Goal: Transaction & Acquisition: Purchase product/service

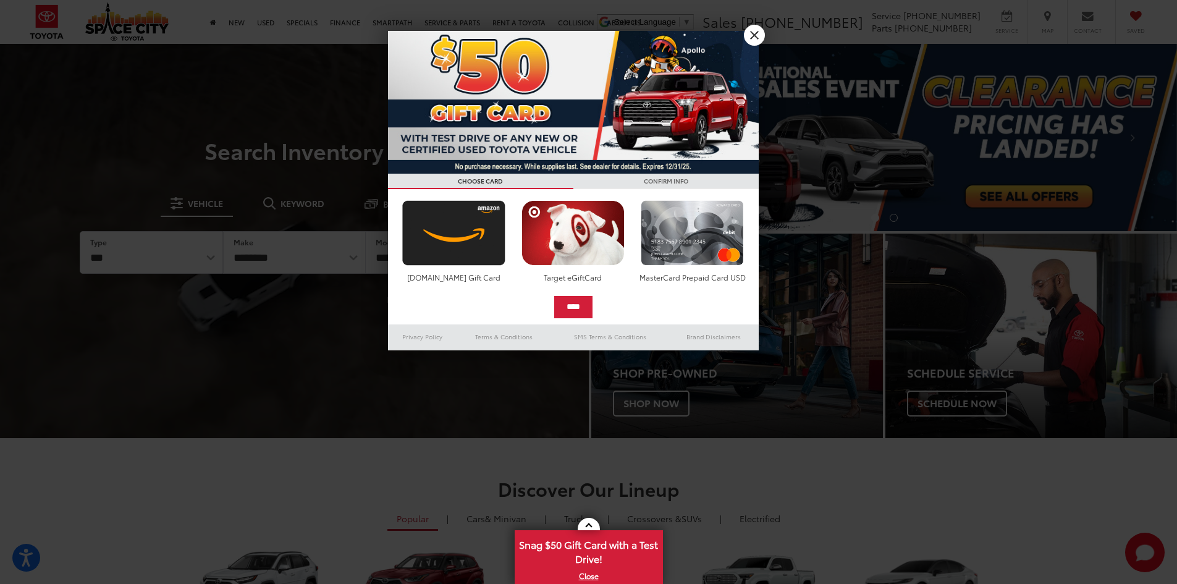
click at [765, 30] on div at bounding box center [588, 292] width 1177 height 584
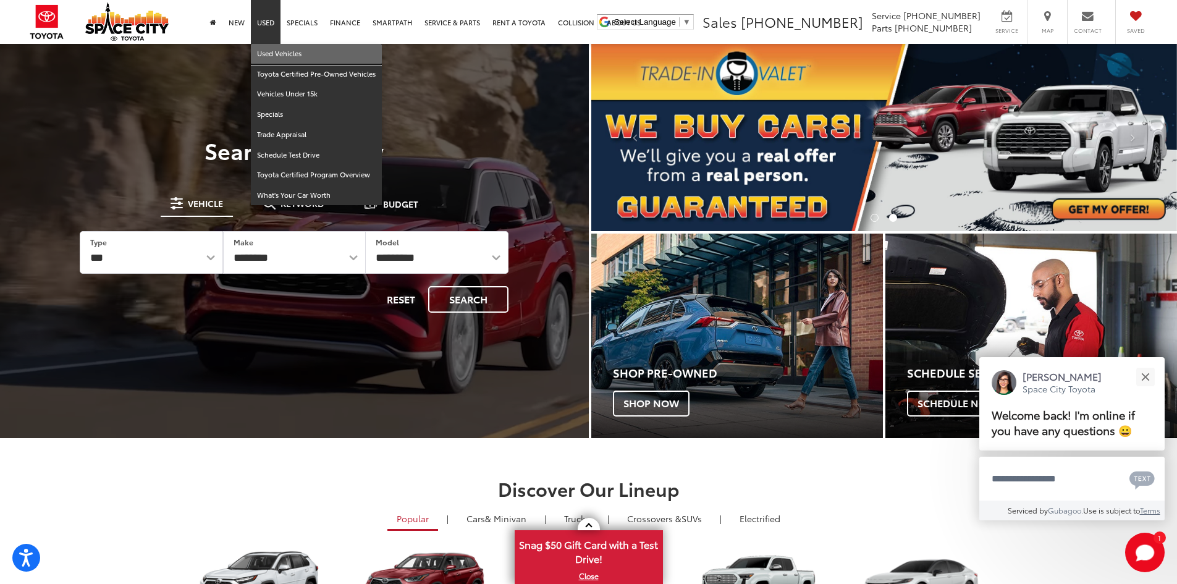
click at [276, 51] on link "Used Vehicles" at bounding box center [316, 54] width 131 height 20
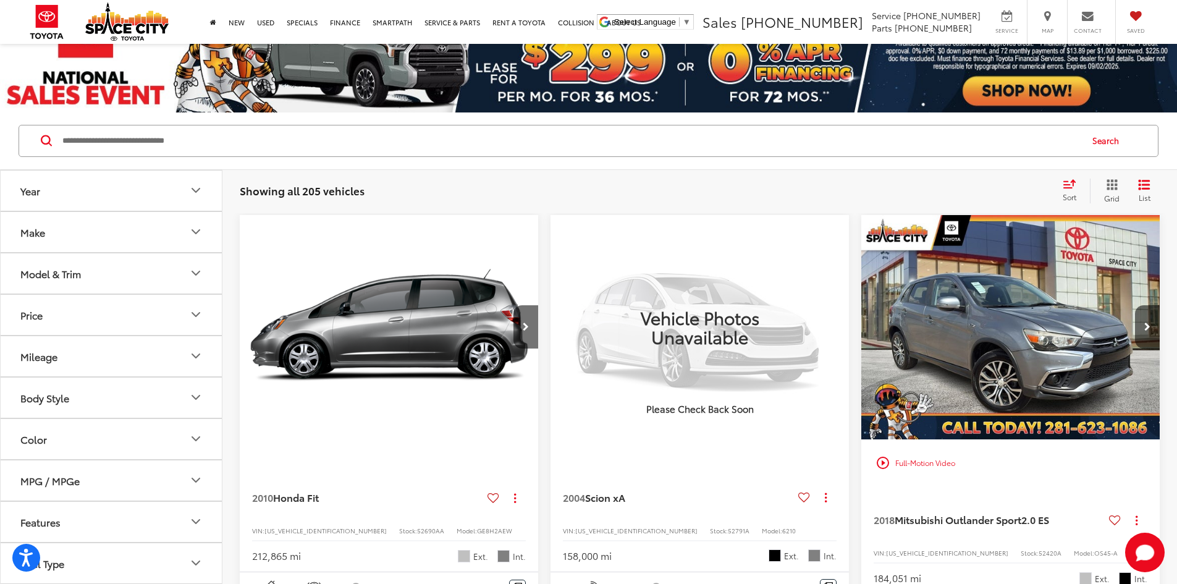
scroll to position [124, 0]
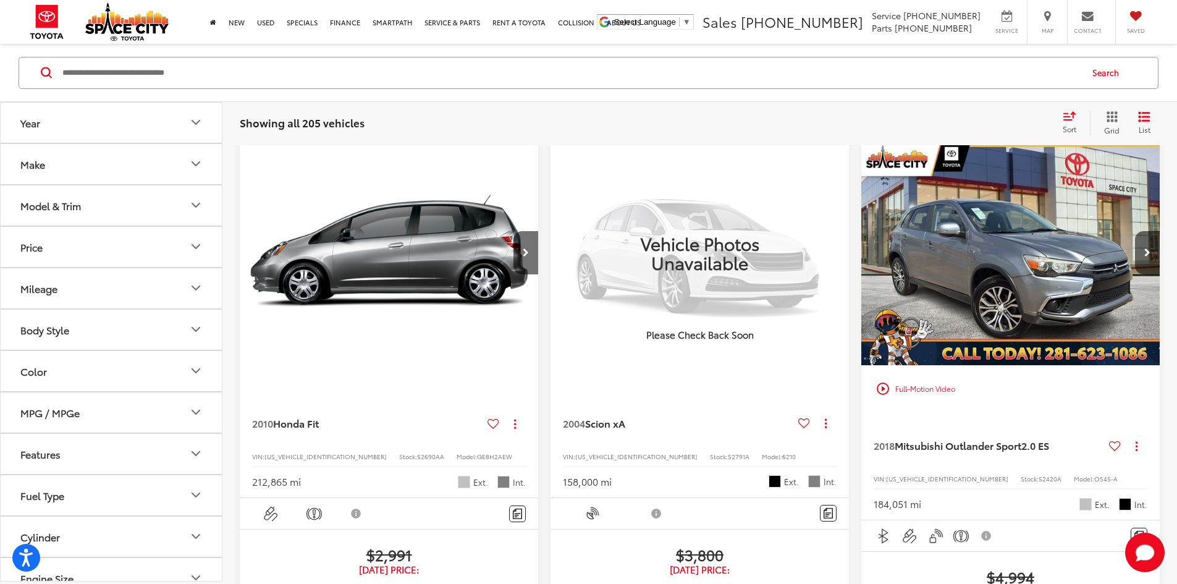
click at [861, 412] on div "2018 Mitsubishi Outlander Sport 2.0 ES Copy Link Share Print View Details VIN: …" at bounding box center [1010, 466] width 298 height 108
click at [861, 222] on img "2018 Mitsubishi Outlander Sport 2.0 ES 0" at bounding box center [1011, 254] width 300 height 226
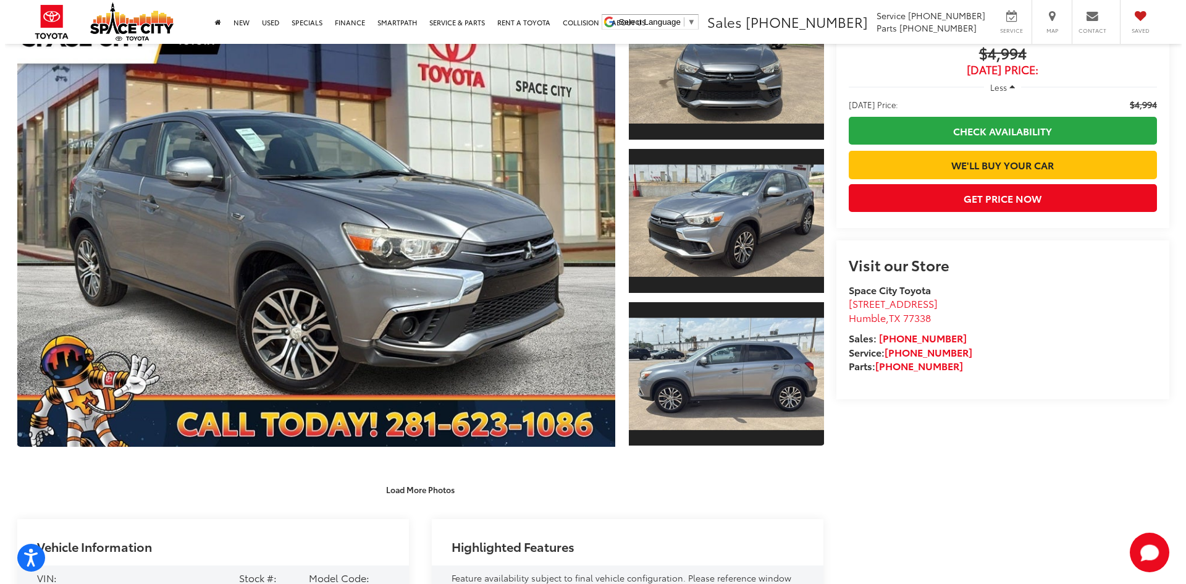
scroll to position [62, 0]
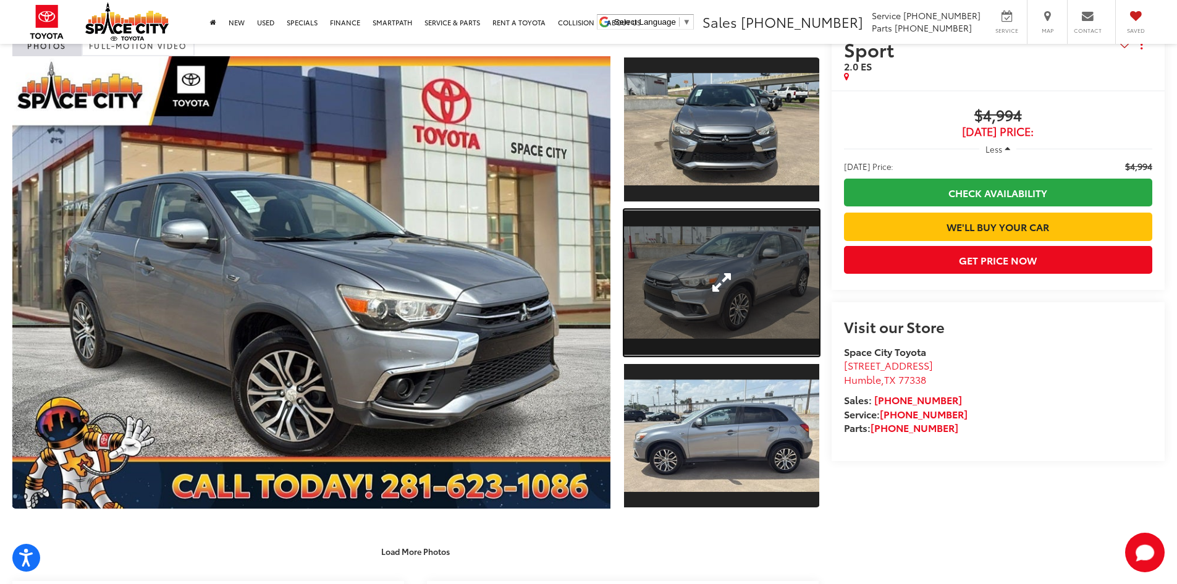
click at [725, 229] on link "Expand Photo 2" at bounding box center [721, 282] width 195 height 146
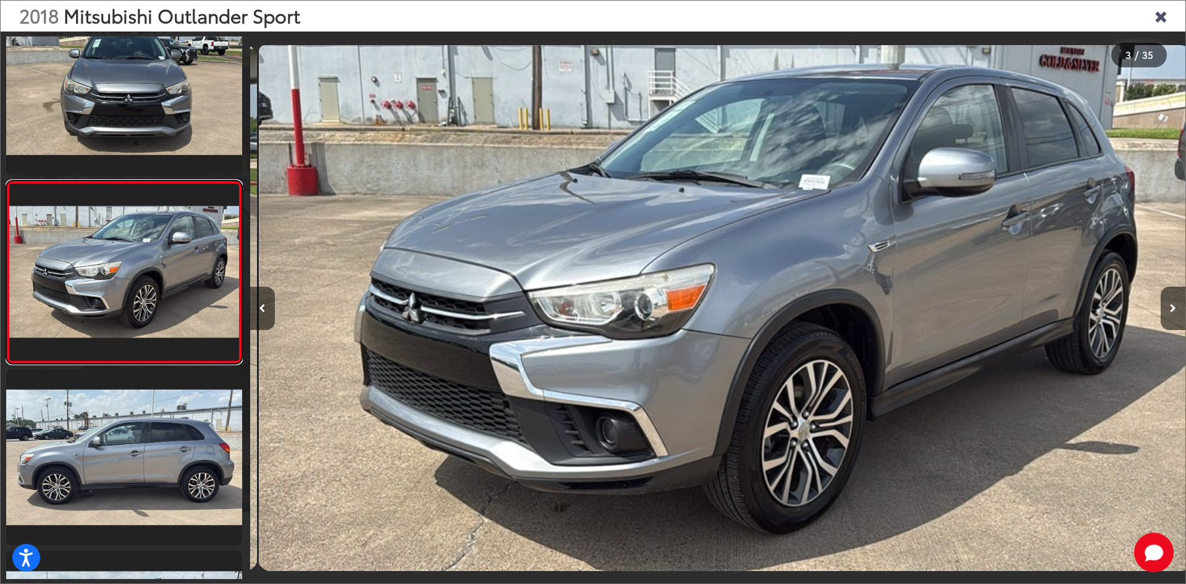
scroll to position [0, 1872]
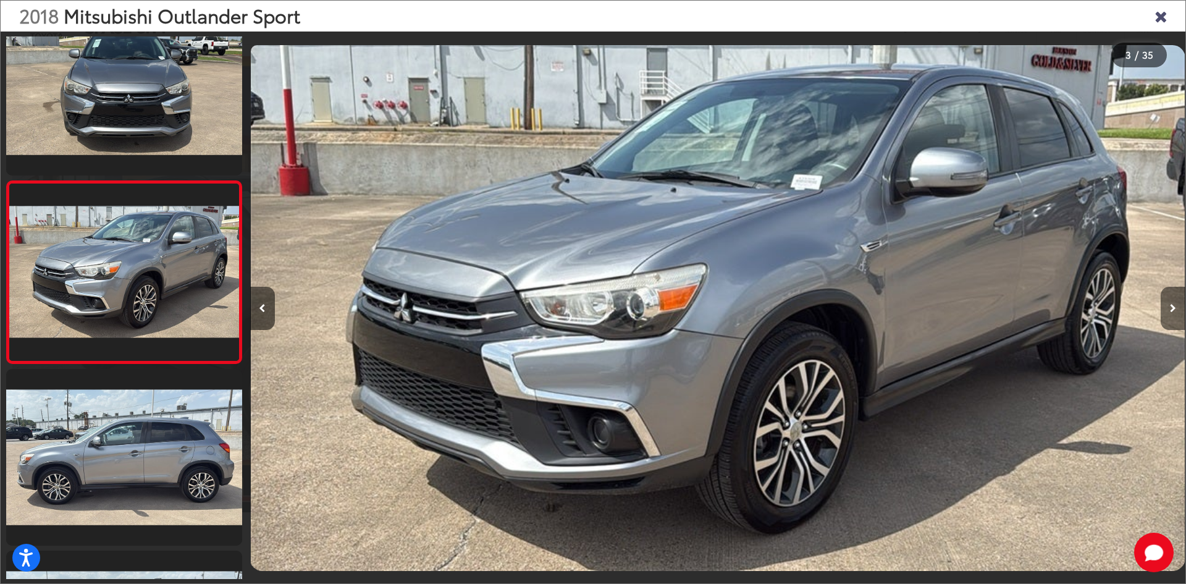
click at [1177, 302] on button "Next image" at bounding box center [1173, 308] width 25 height 43
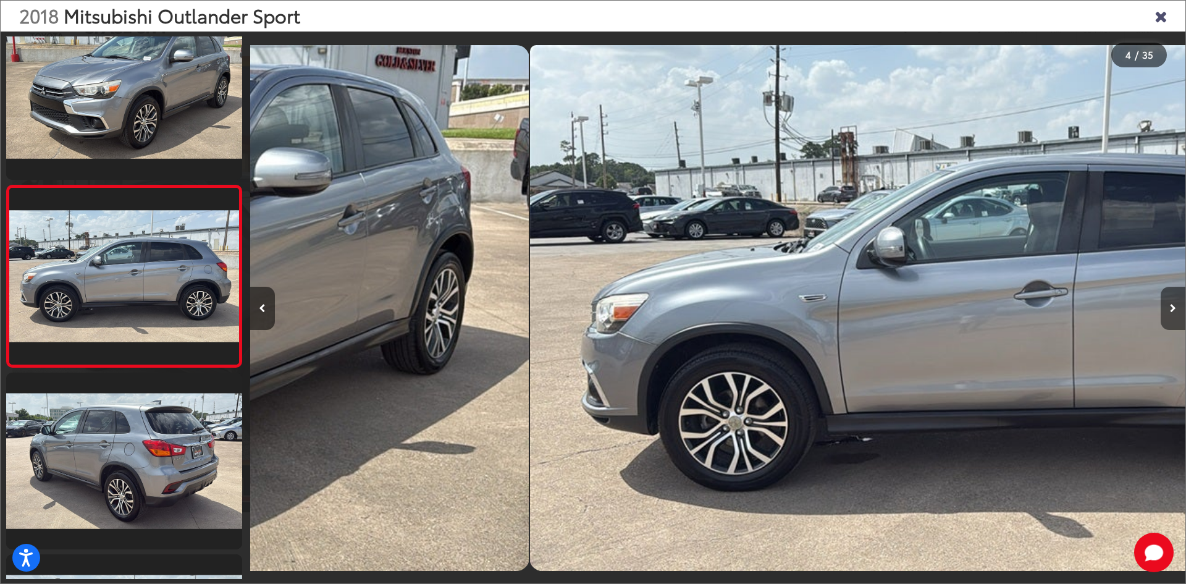
scroll to position [402, 0]
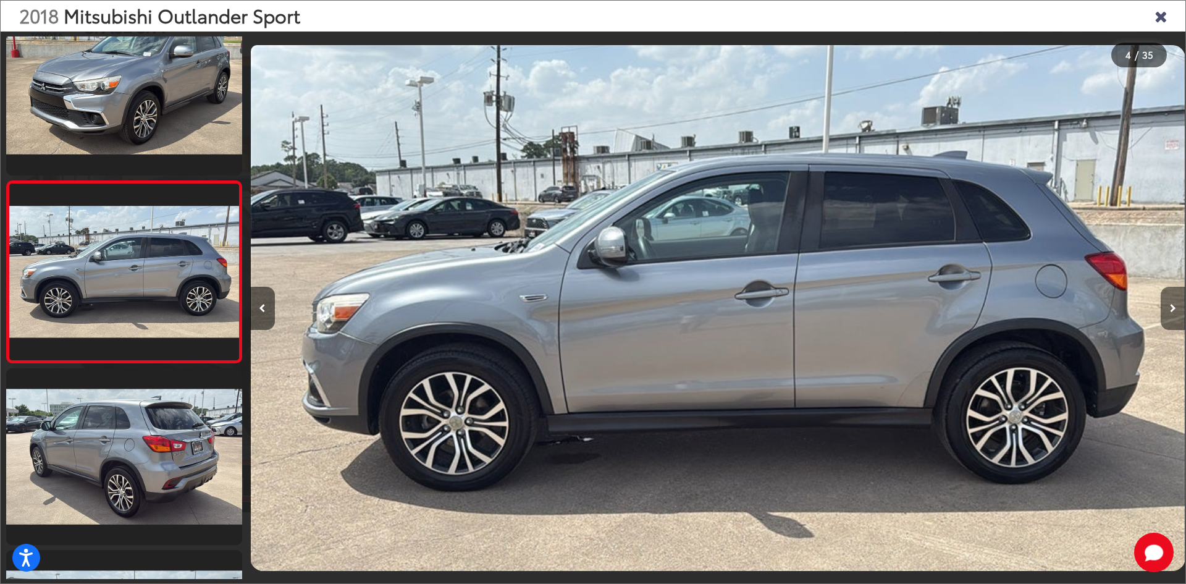
click at [1177, 302] on button "Next image" at bounding box center [1173, 308] width 25 height 43
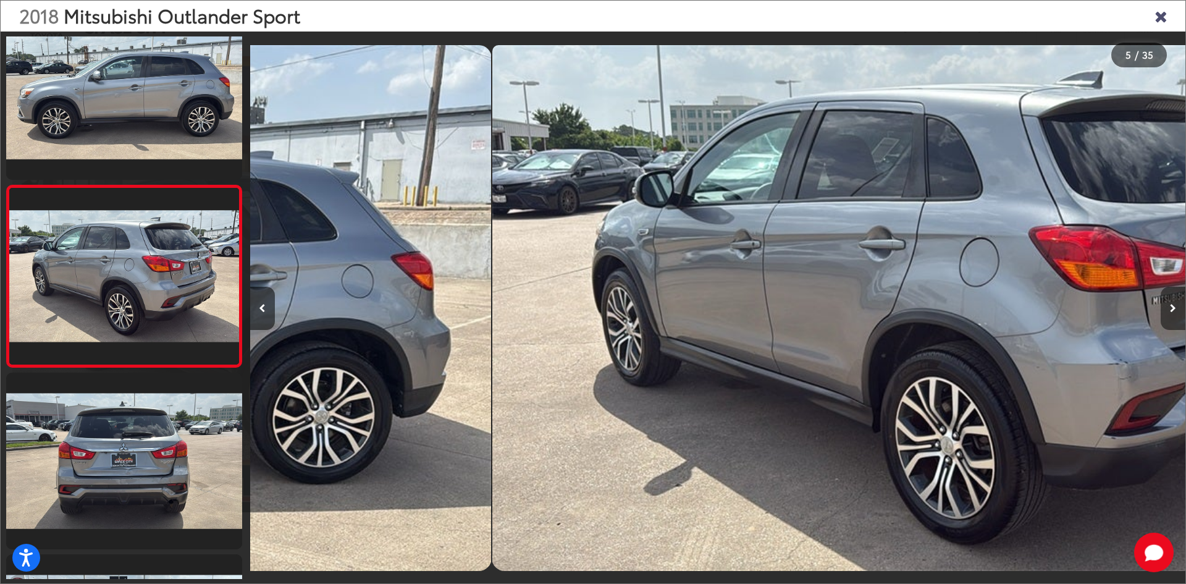
scroll to position [584, 0]
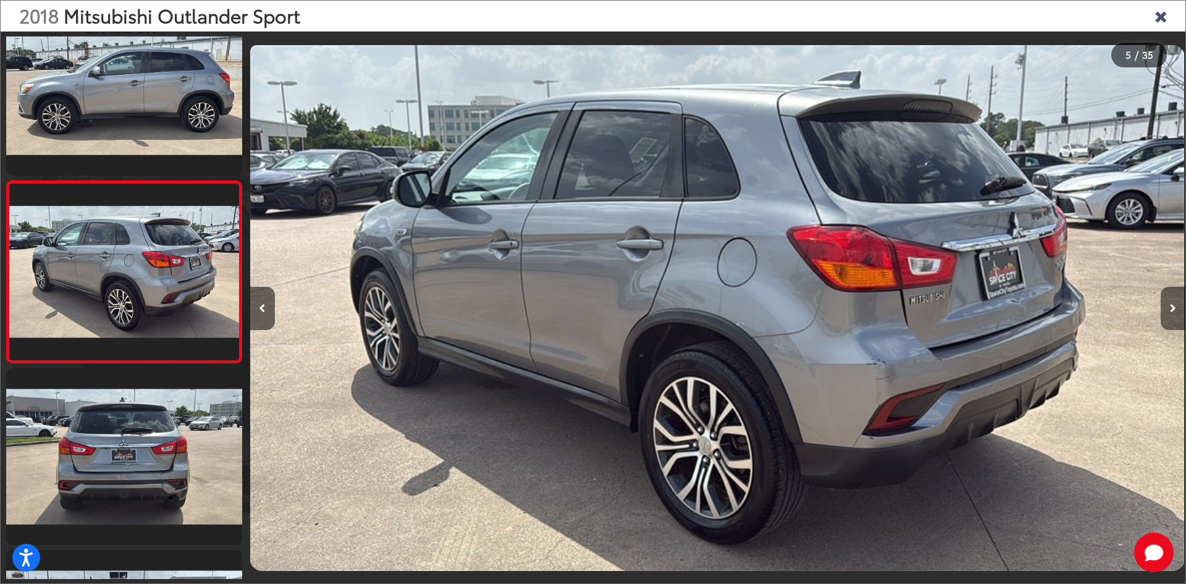
click at [1177, 302] on button "Next image" at bounding box center [1173, 308] width 25 height 43
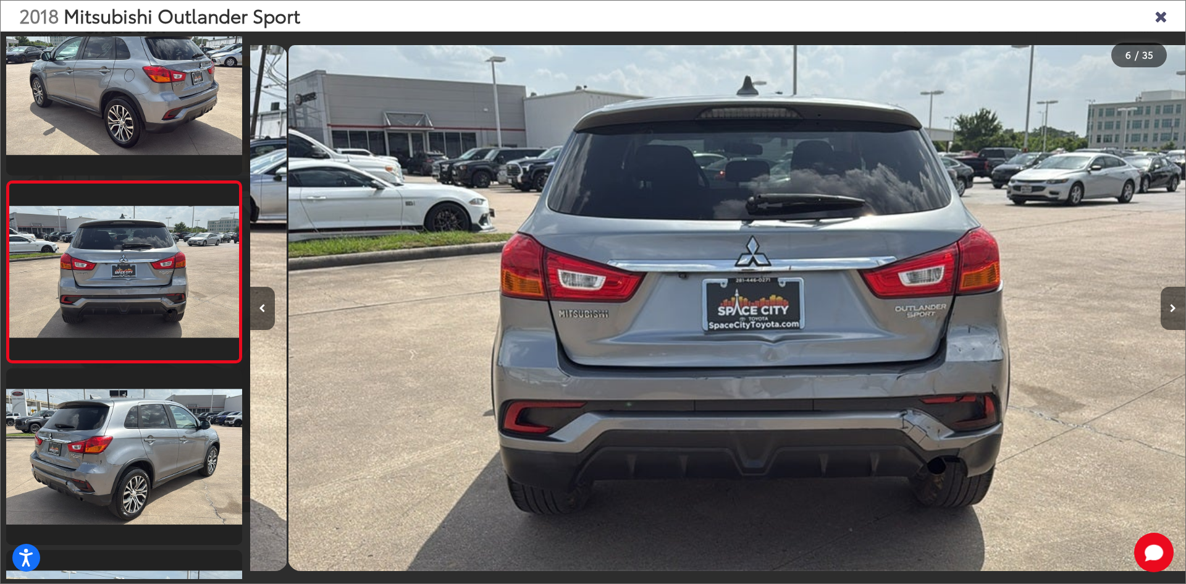
scroll to position [0, 4679]
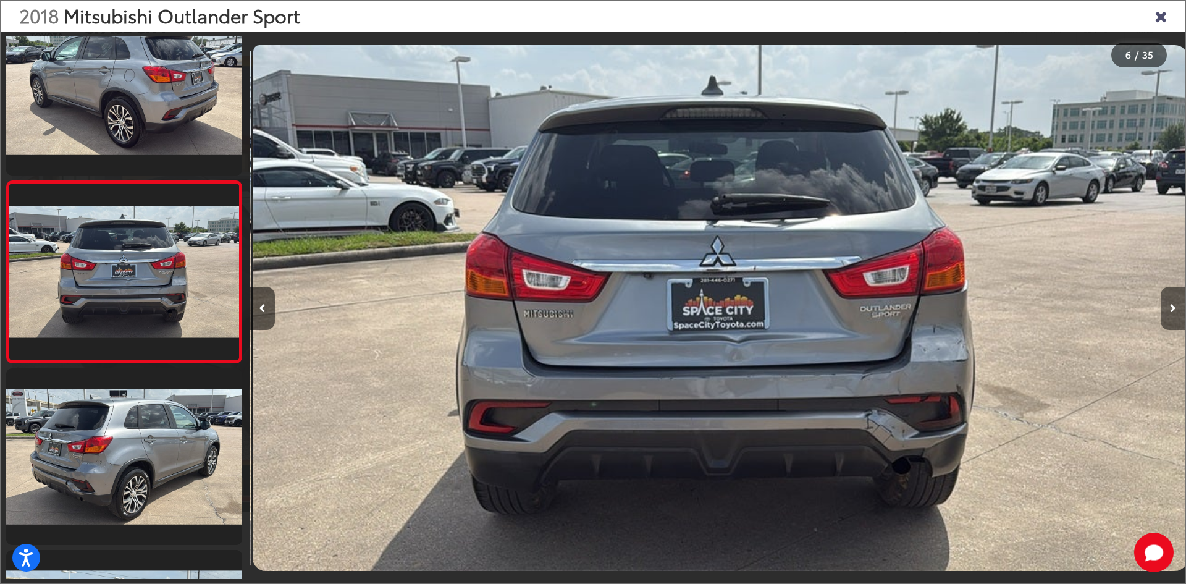
click at [1177, 302] on button "Next image" at bounding box center [1173, 308] width 25 height 43
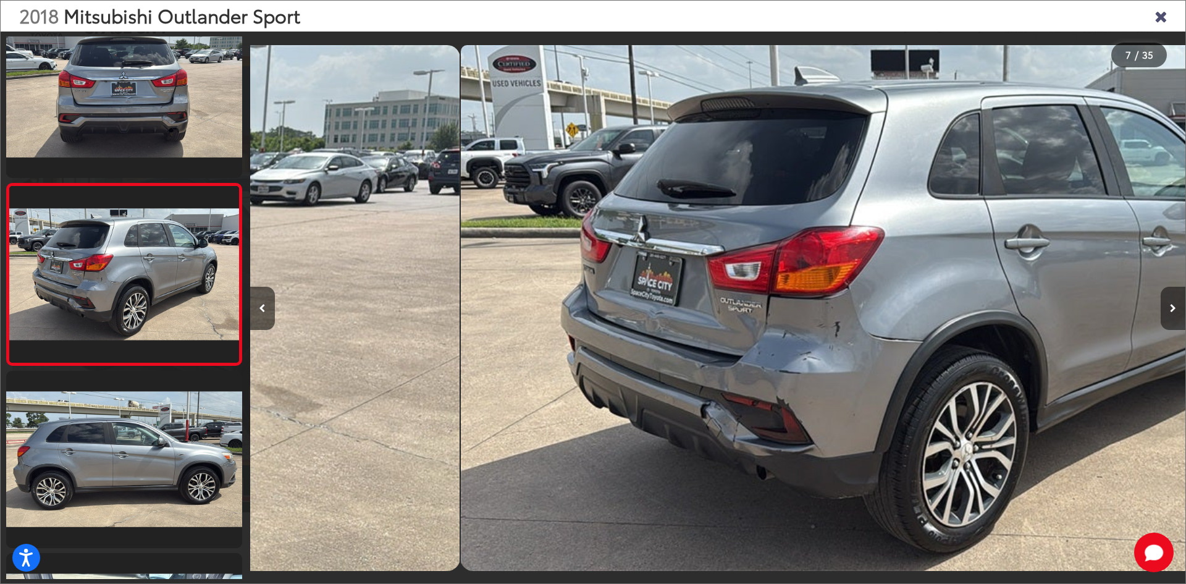
scroll to position [947, 0]
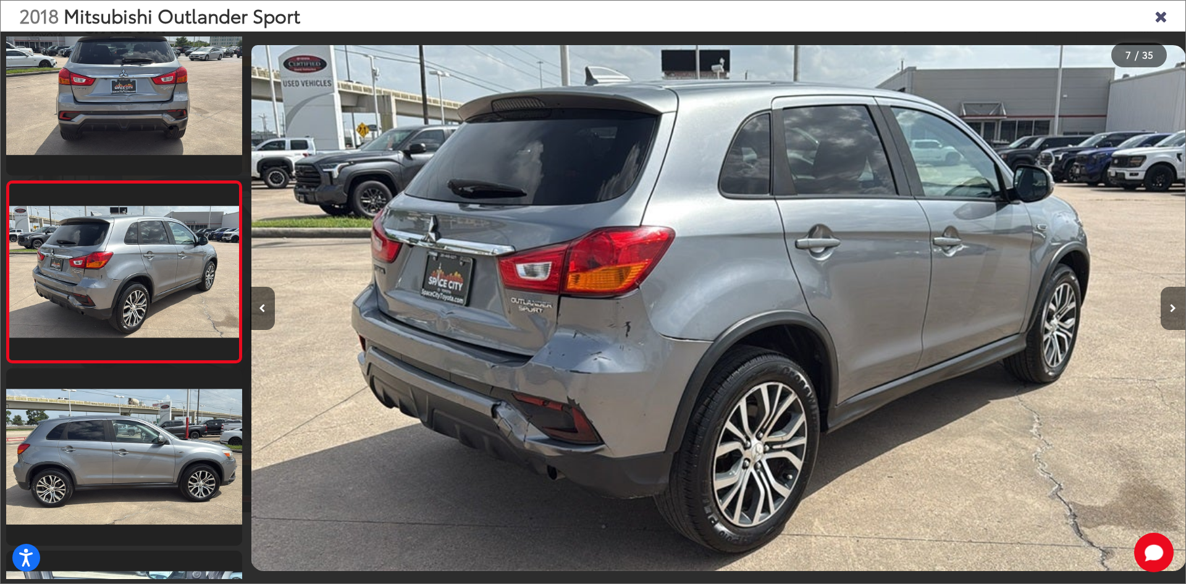
click at [1177, 302] on button "Next image" at bounding box center [1173, 308] width 25 height 43
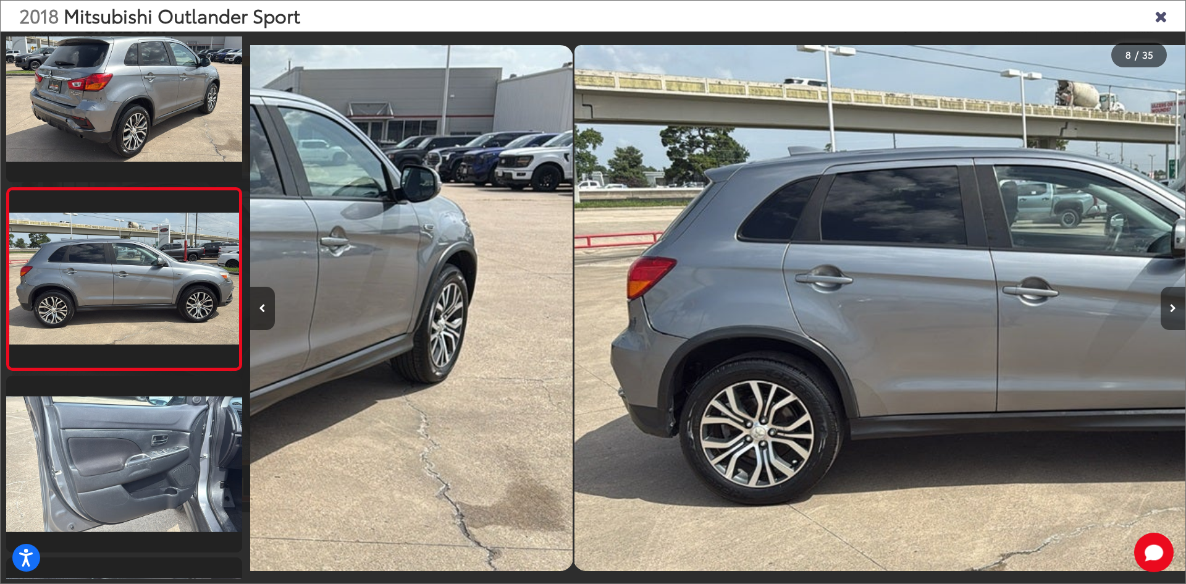
scroll to position [1129, 0]
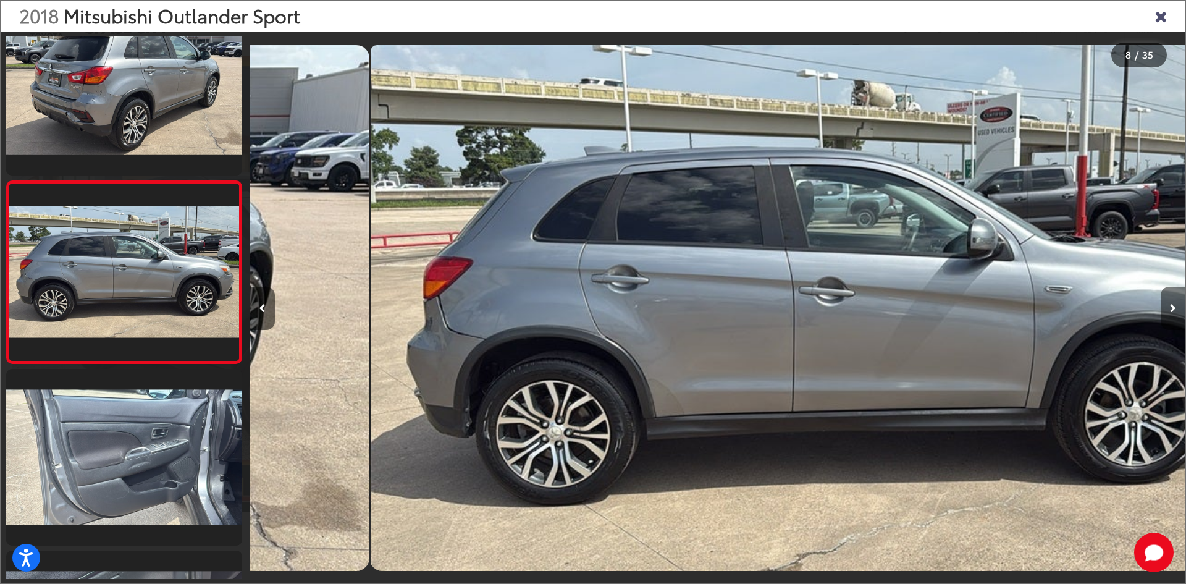
click at [1177, 302] on button "Next image" at bounding box center [1173, 308] width 25 height 43
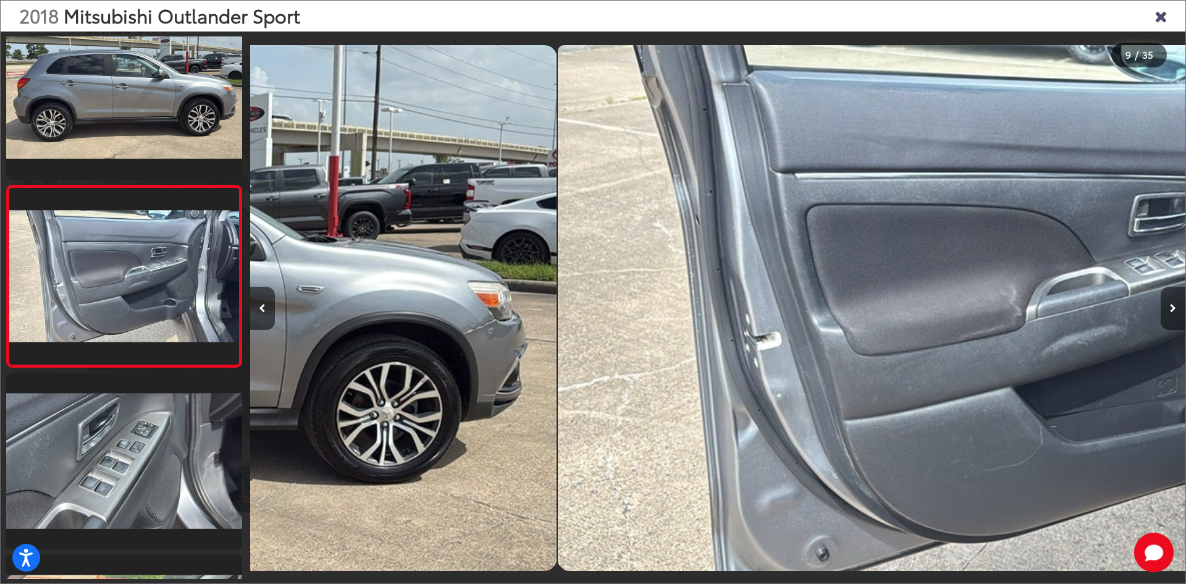
scroll to position [1311, 0]
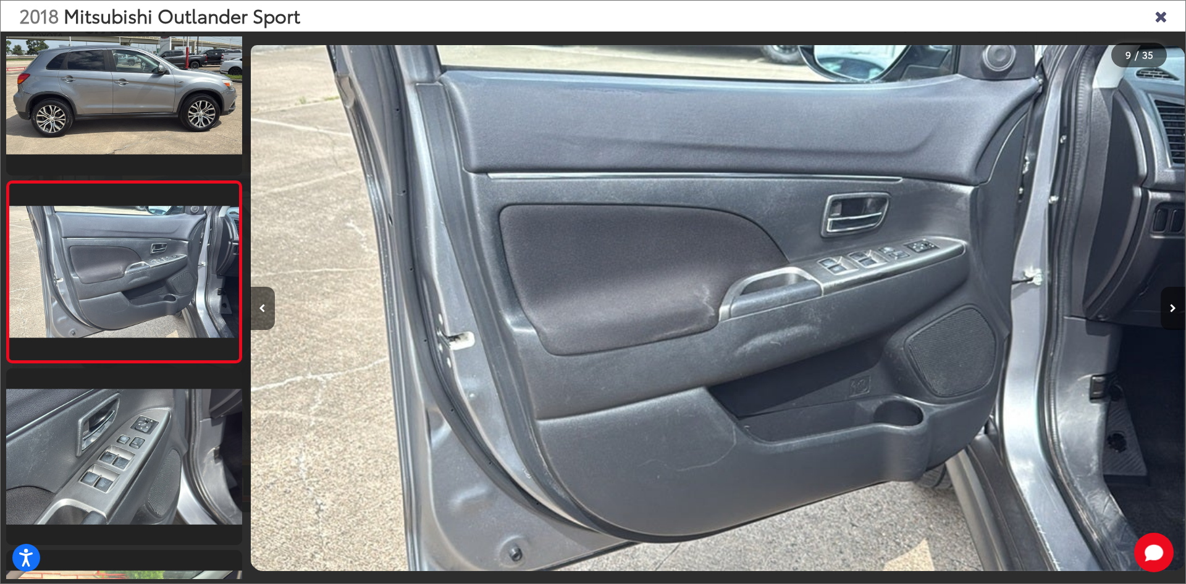
click at [1177, 302] on button "Next image" at bounding box center [1173, 308] width 25 height 43
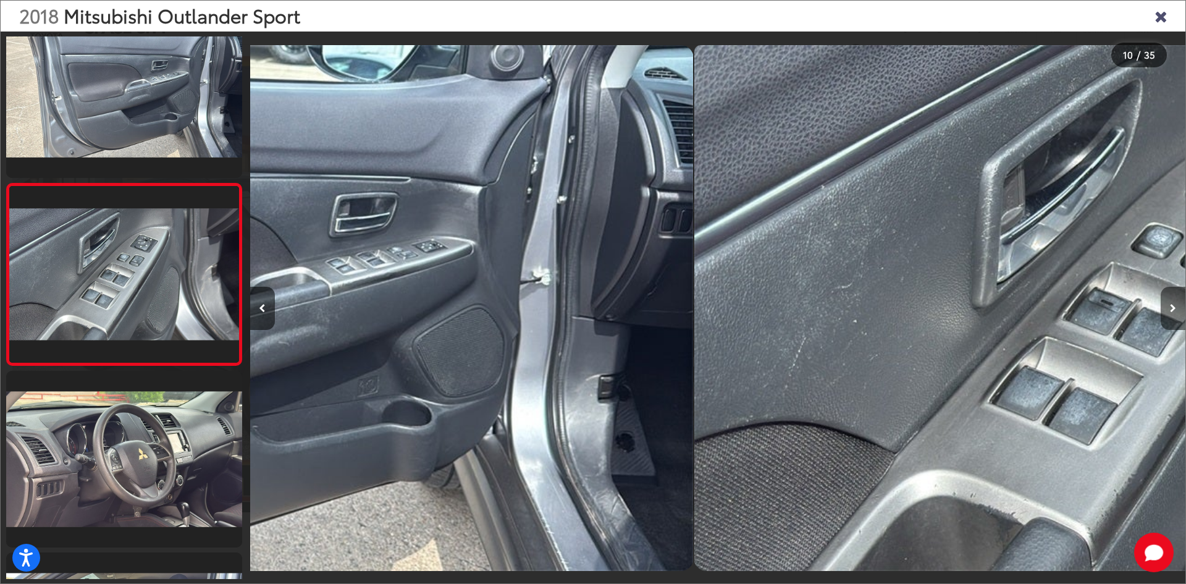
scroll to position [0, 0]
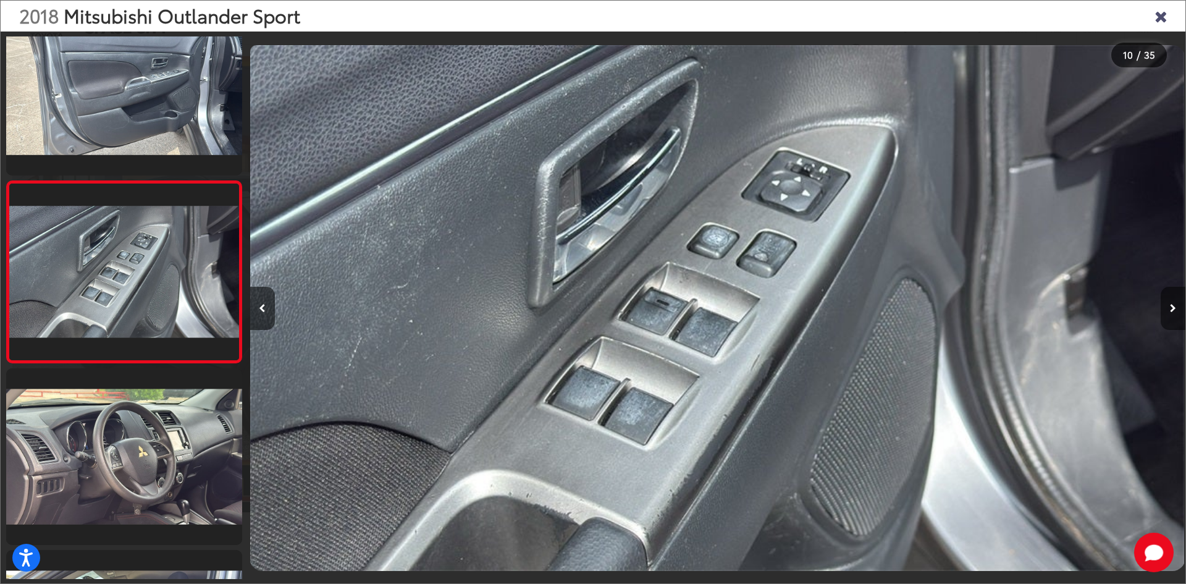
click at [1177, 302] on button "Next image" at bounding box center [1173, 308] width 25 height 43
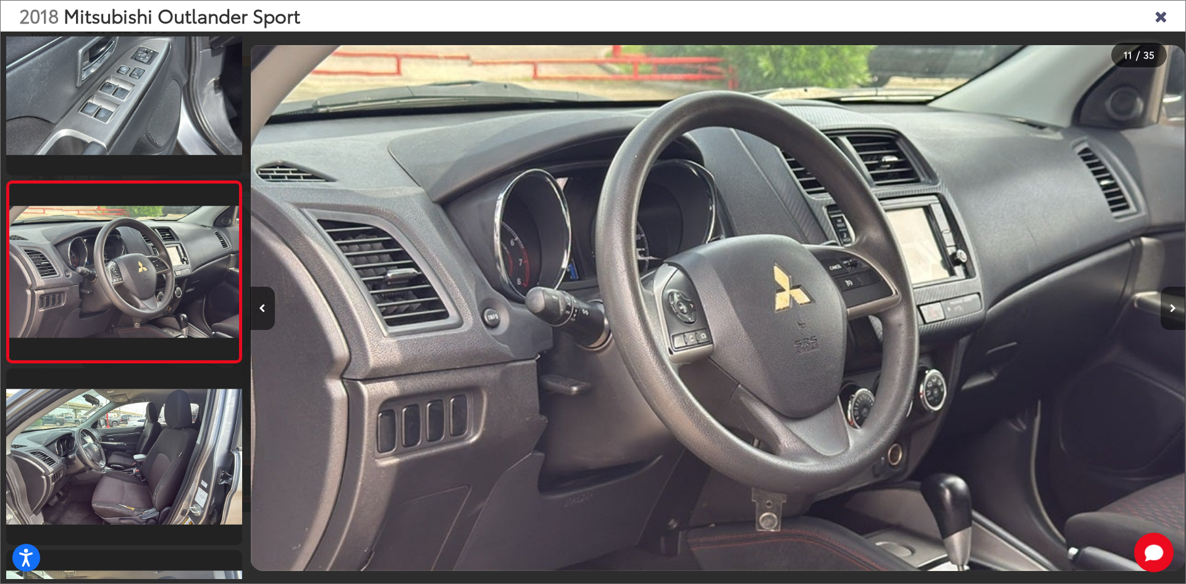
click at [1177, 302] on button "Next image" at bounding box center [1173, 308] width 25 height 43
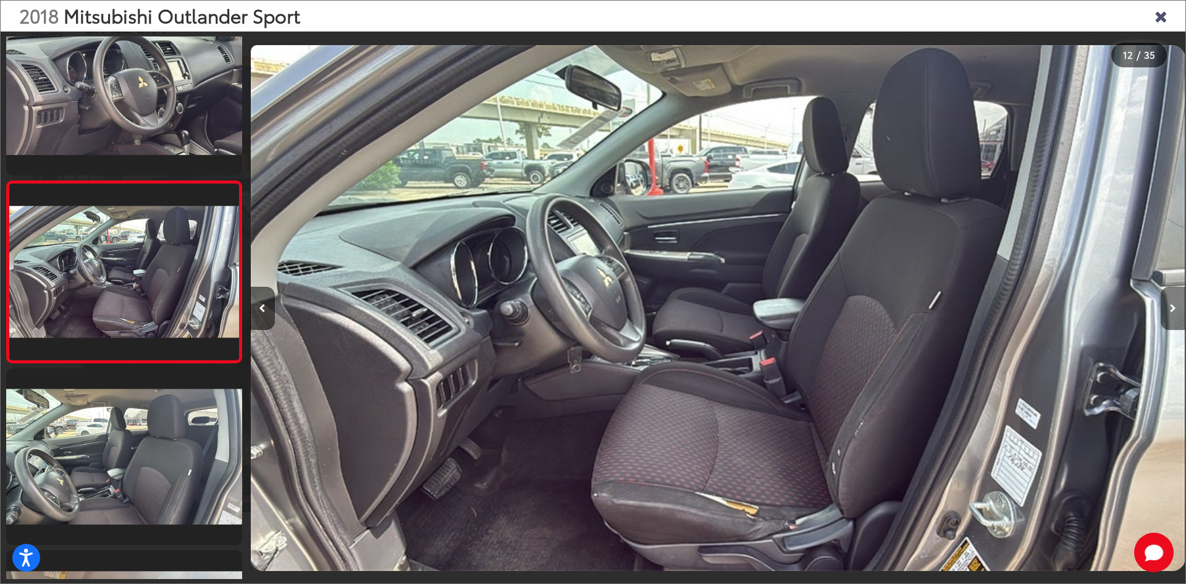
click at [1177, 302] on button "Next image" at bounding box center [1173, 308] width 25 height 43
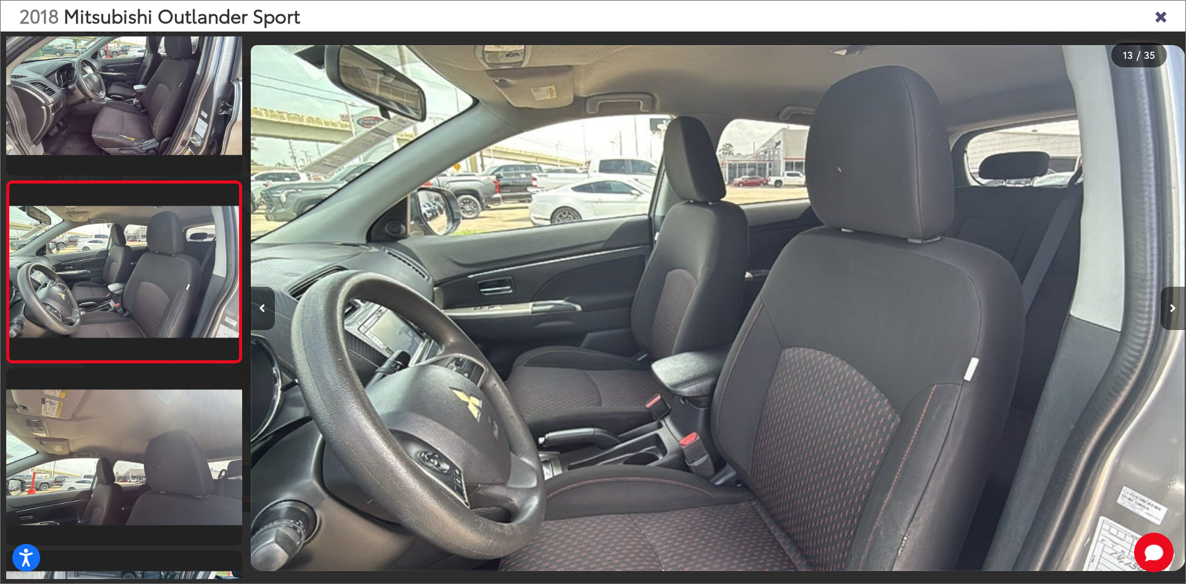
click at [1177, 302] on button "Next image" at bounding box center [1173, 308] width 25 height 43
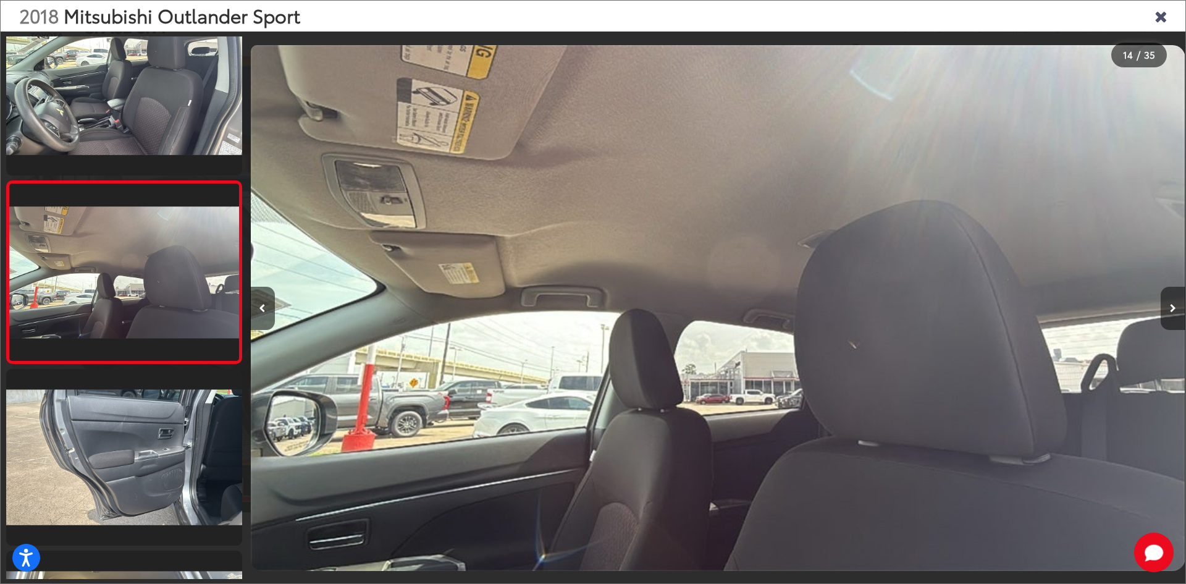
click at [1177, 302] on button "Next image" at bounding box center [1173, 308] width 25 height 43
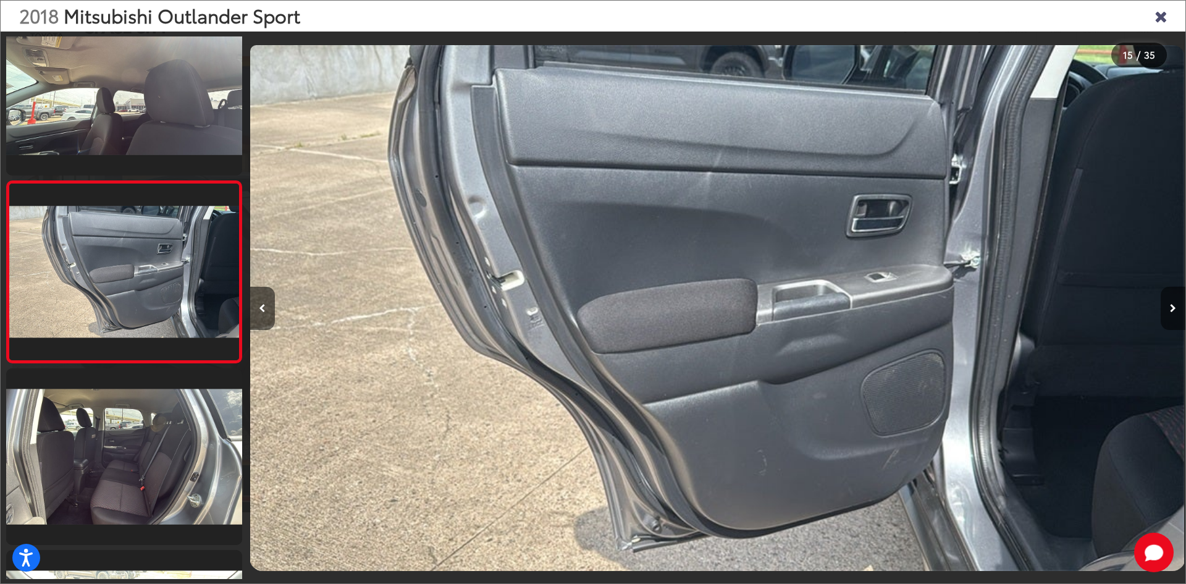
click at [1177, 302] on button "Next image" at bounding box center [1173, 308] width 25 height 43
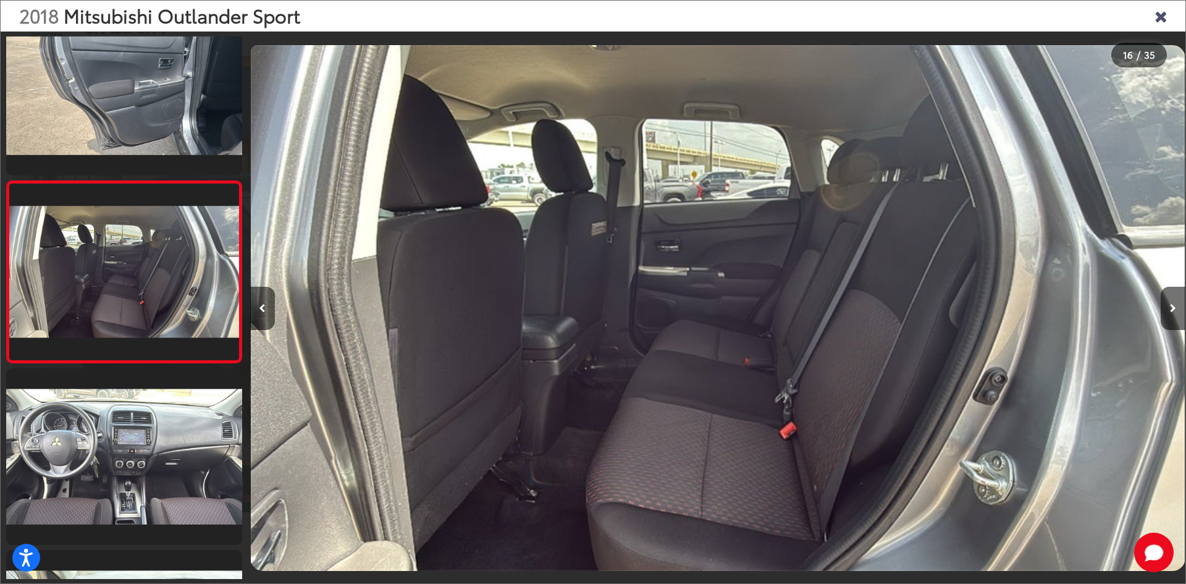
click at [1155, 19] on icon "Close gallery" at bounding box center [1161, 15] width 12 height 16
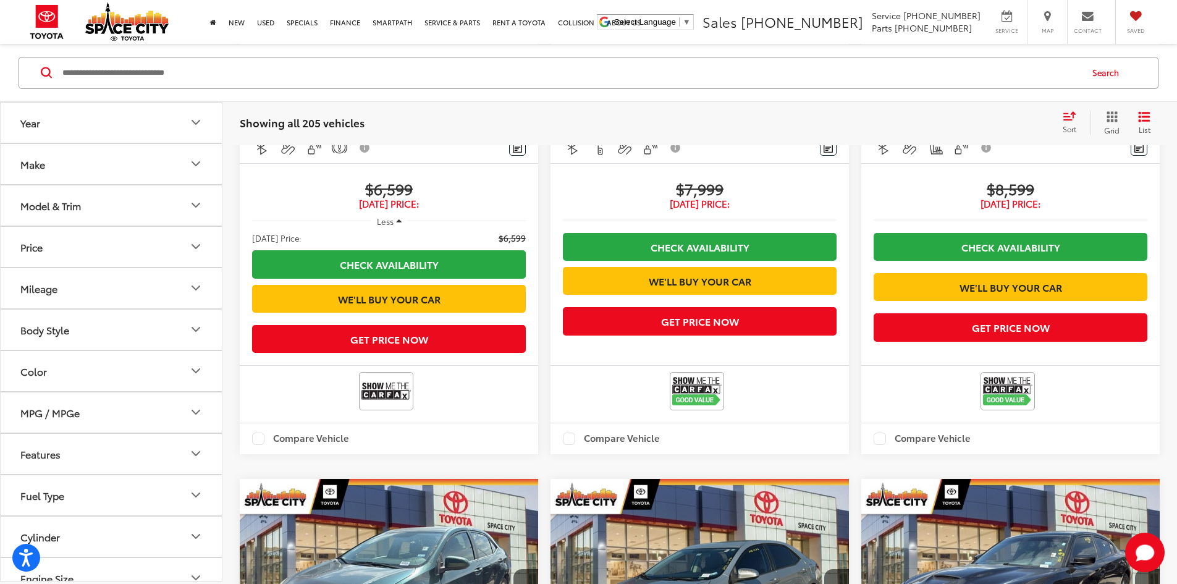
scroll to position [1972, 0]
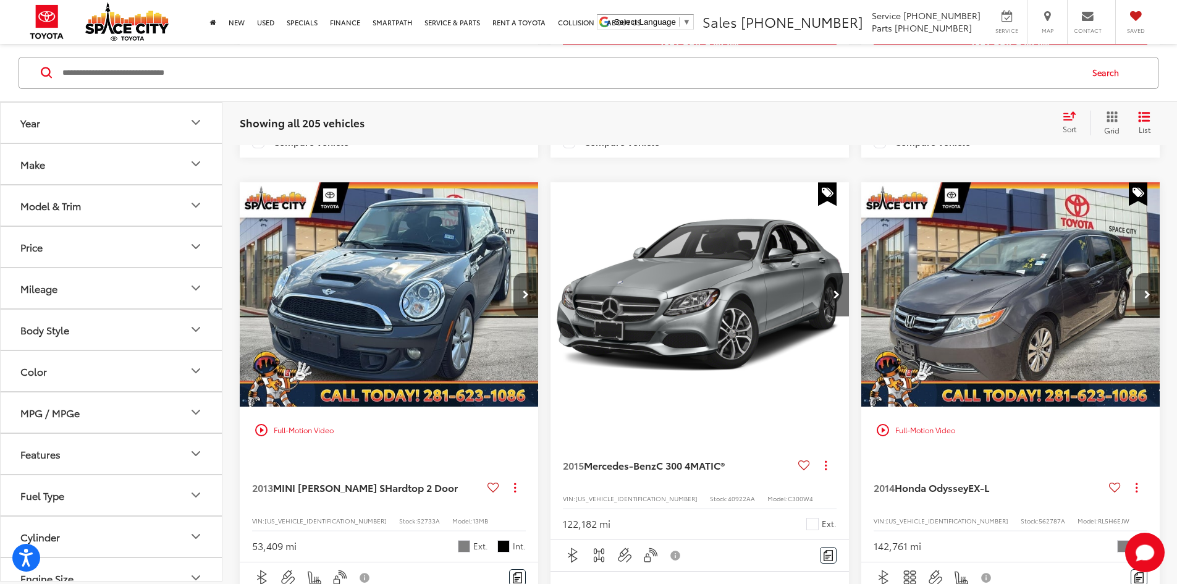
scroll to position [798, 0]
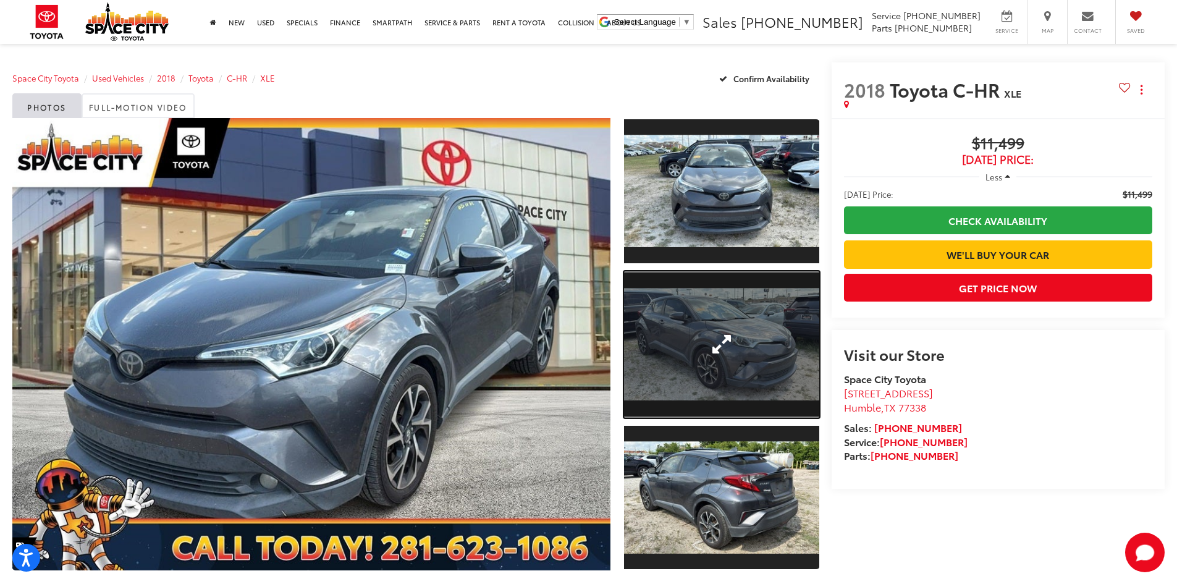
drag, startPoint x: 684, startPoint y: 344, endPoint x: 691, endPoint y: 332, distance: 14.1
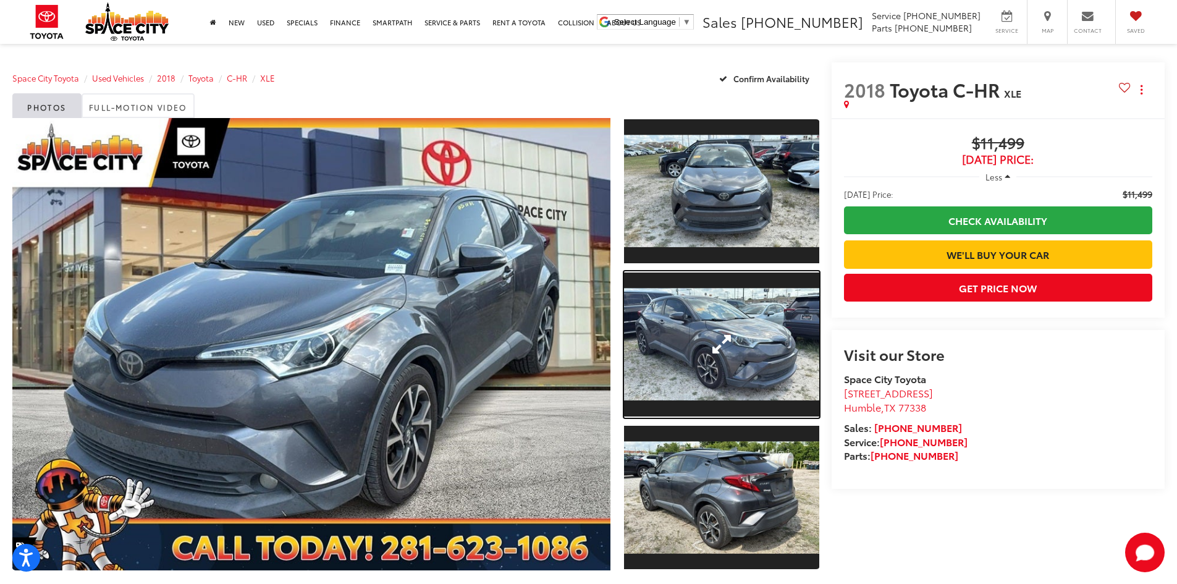
click at [685, 342] on link "Expand Photo 2" at bounding box center [721, 344] width 195 height 146
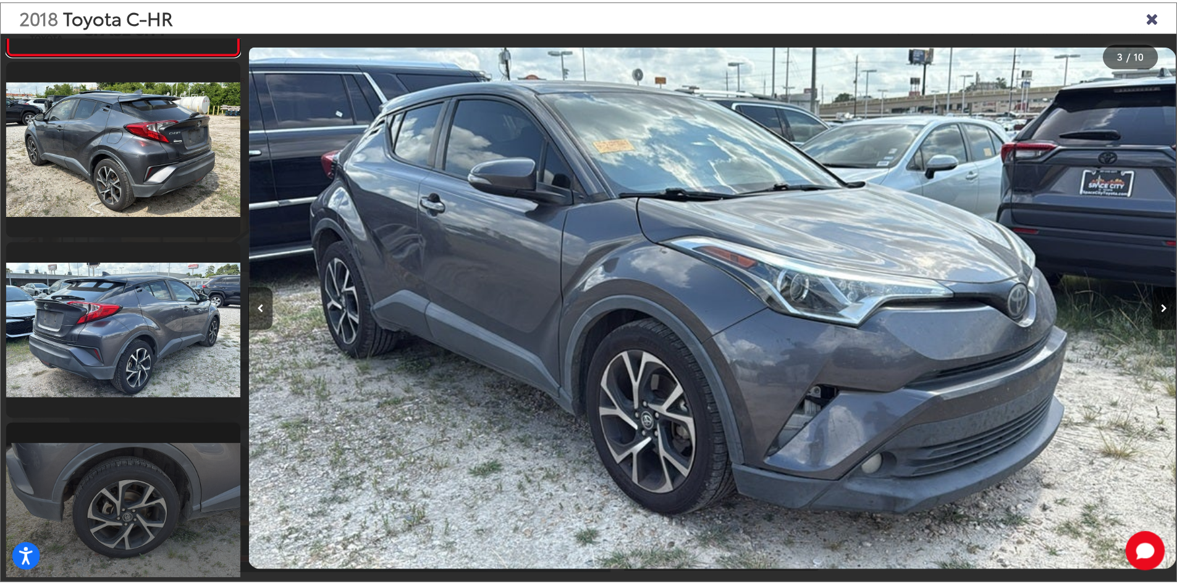
scroll to position [591, 0]
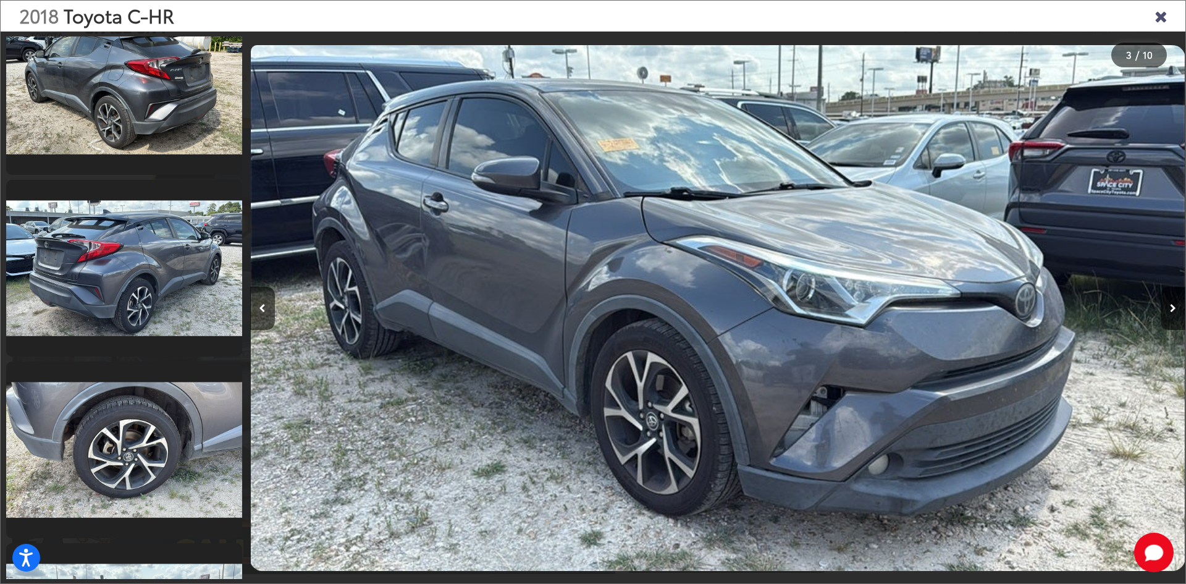
click at [1154, 16] on div "2018 Toyota C-HR" at bounding box center [593, 16] width 1185 height 31
click at [1160, 14] on icon "Close gallery" at bounding box center [1161, 15] width 12 height 16
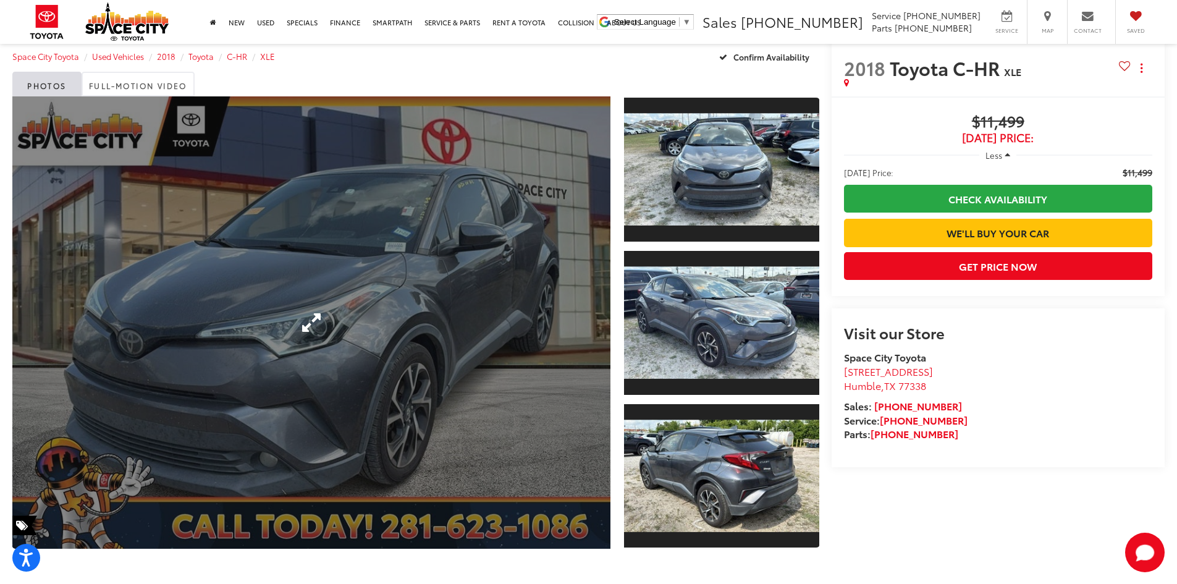
scroll to position [0, 0]
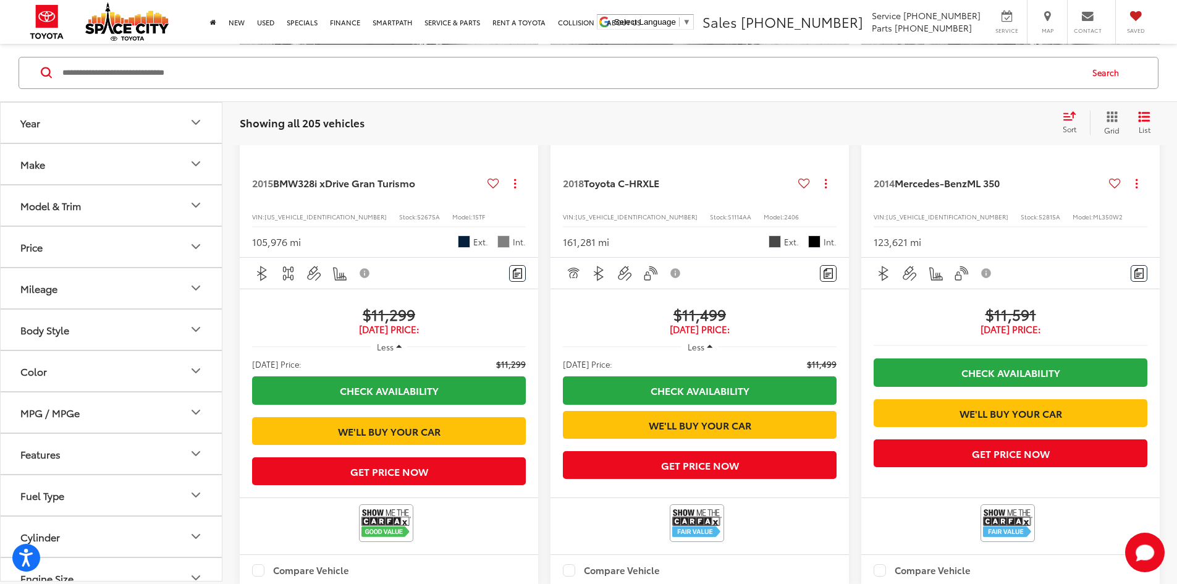
scroll to position [1910, 0]
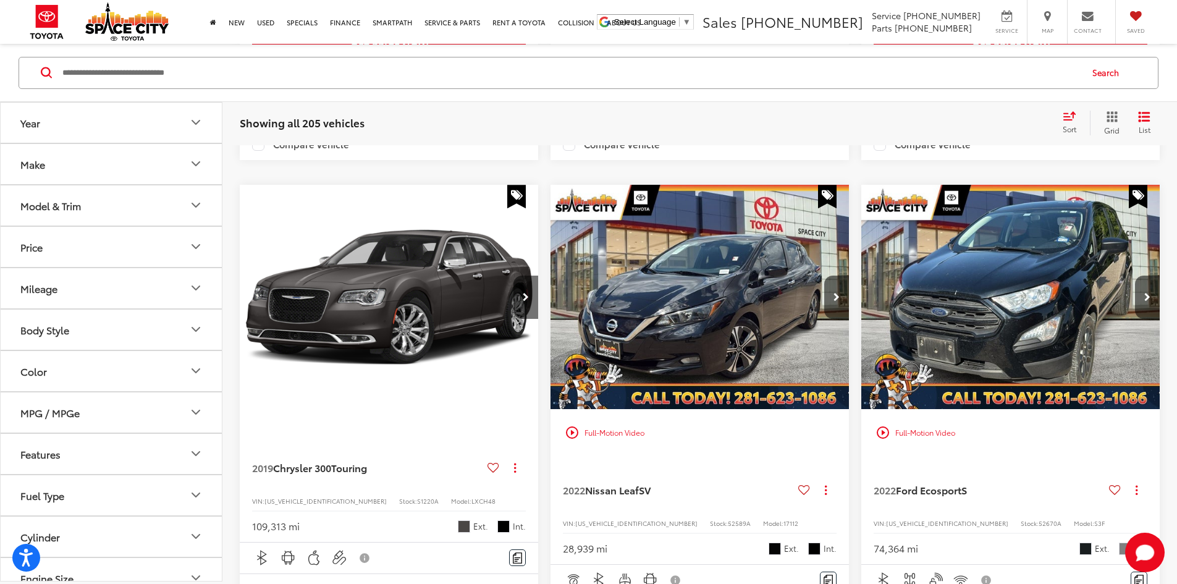
scroll to position [798, 0]
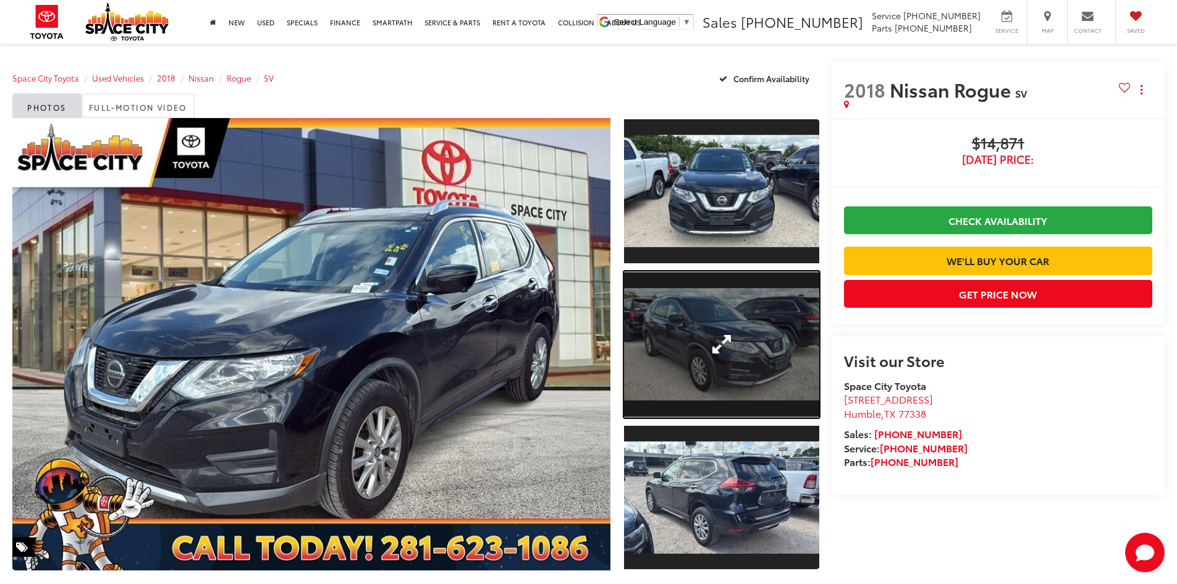
click at [708, 331] on link "Expand Photo 2" at bounding box center [721, 344] width 195 height 146
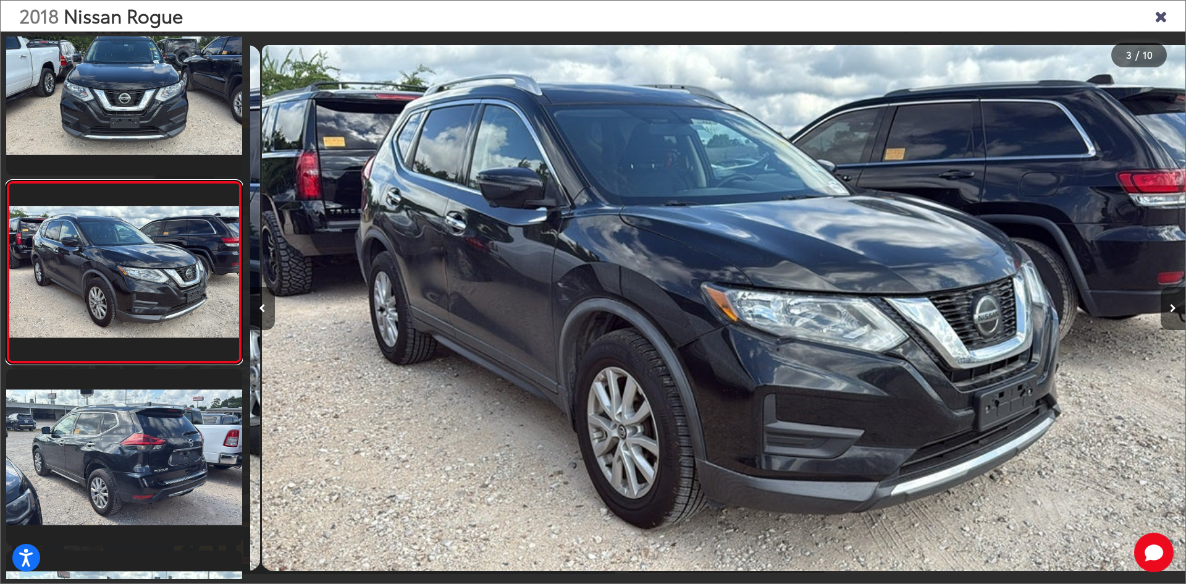
scroll to position [0, 1872]
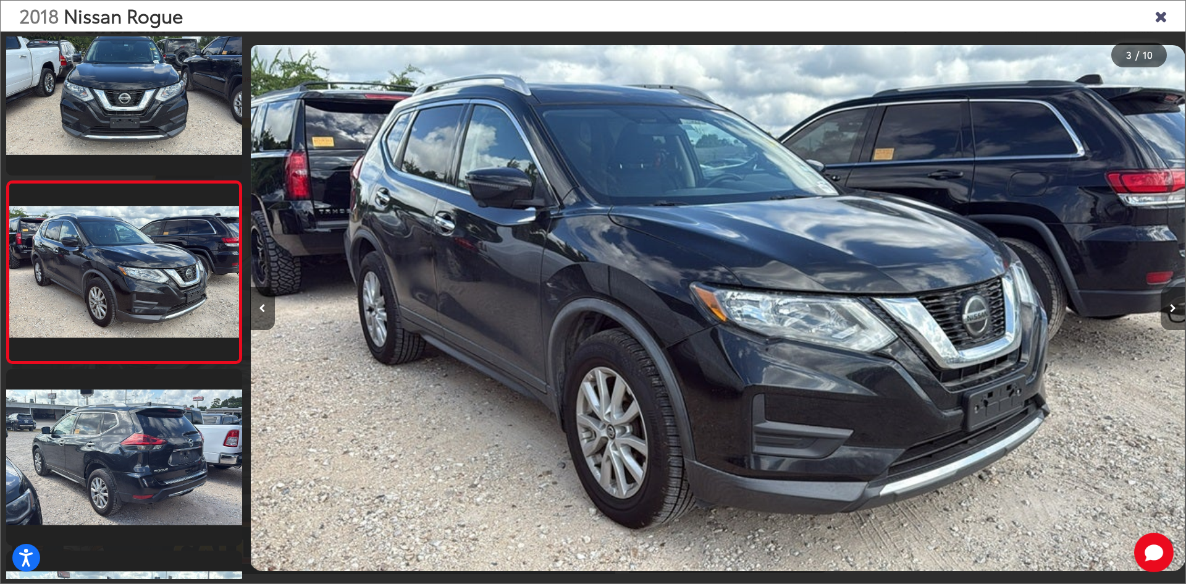
click at [1165, 297] on button "Next image" at bounding box center [1173, 308] width 25 height 43
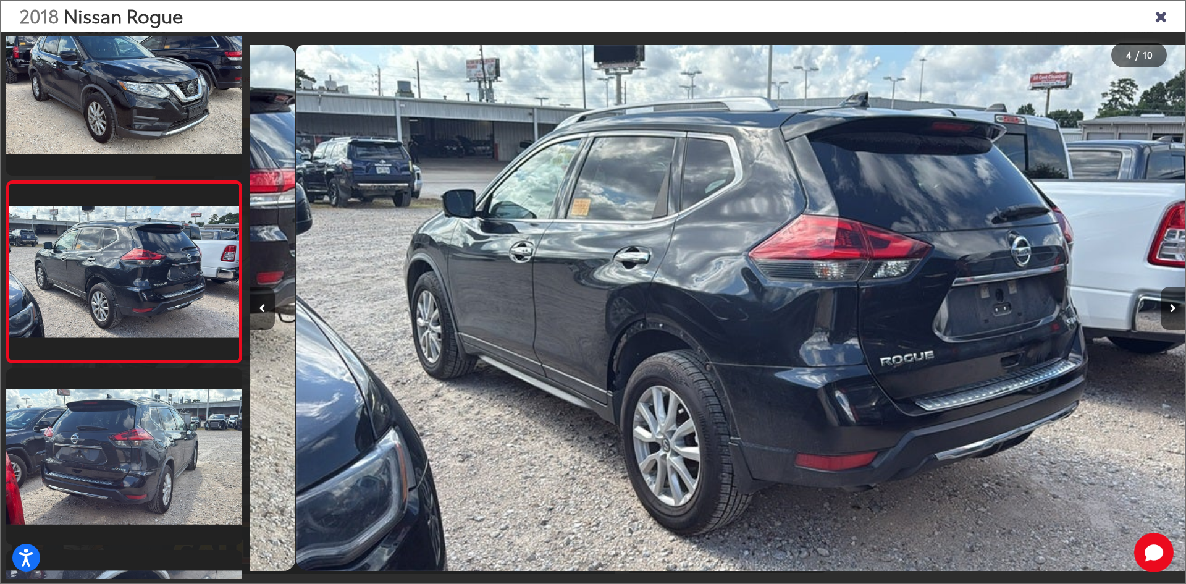
scroll to position [0, 2807]
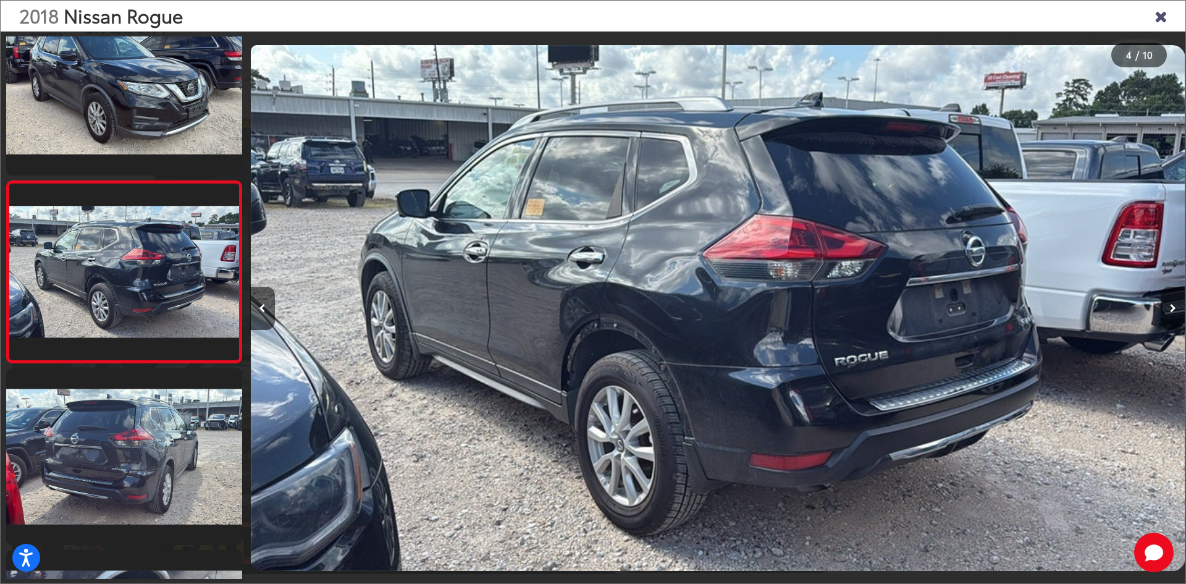
click at [1177, 300] on button "Next image" at bounding box center [1173, 308] width 25 height 43
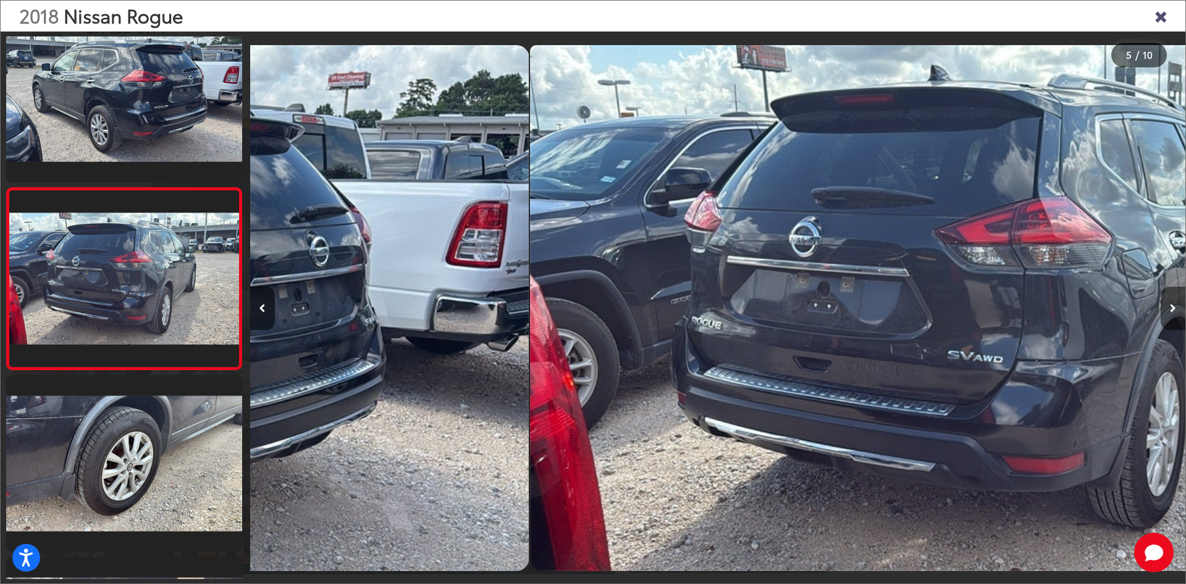
scroll to position [584, 0]
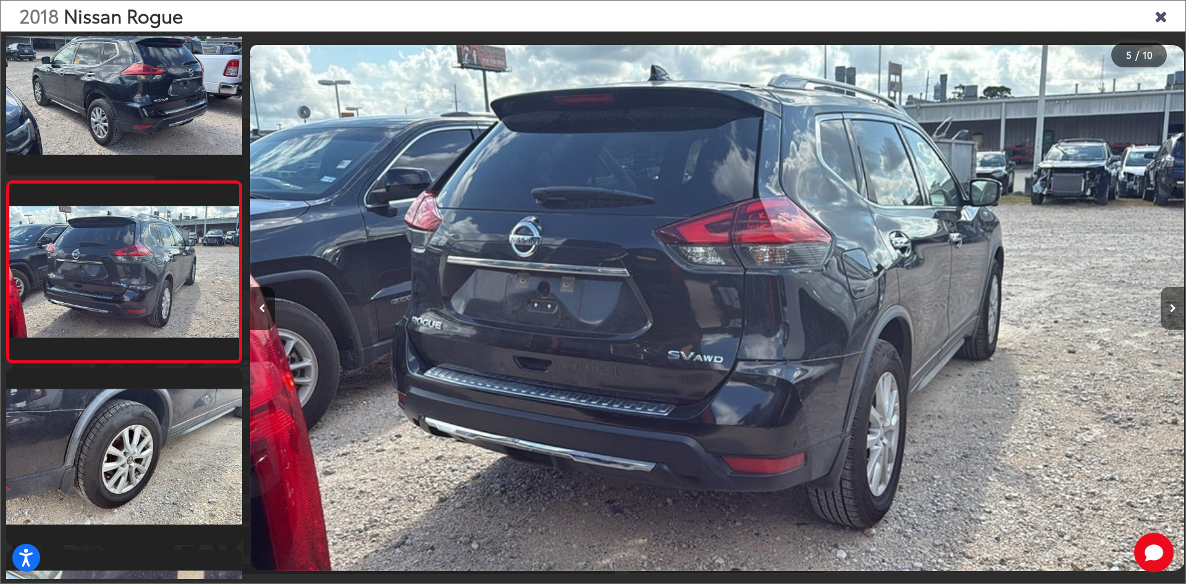
click at [1177, 305] on button "Next image" at bounding box center [1173, 308] width 25 height 43
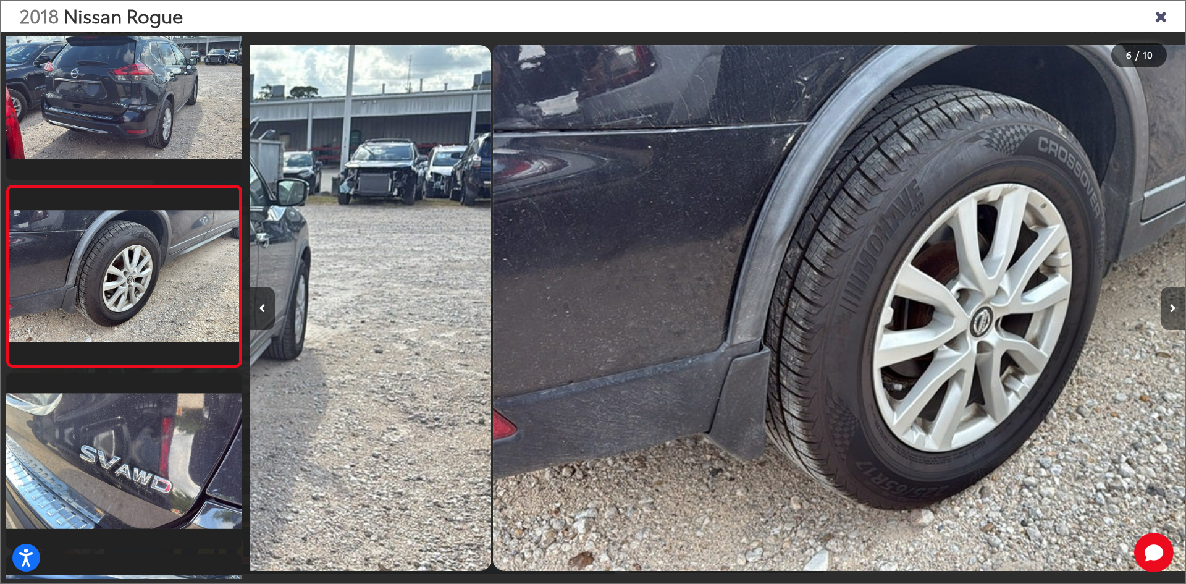
scroll to position [766, 0]
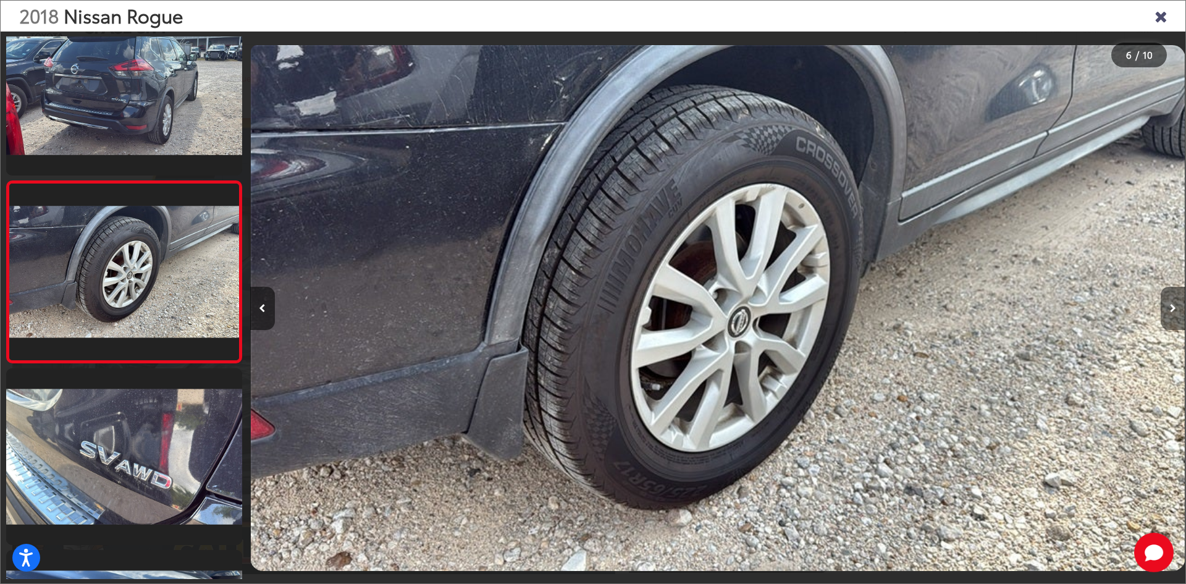
click at [1174, 305] on icon "Next image" at bounding box center [1173, 308] width 6 height 9
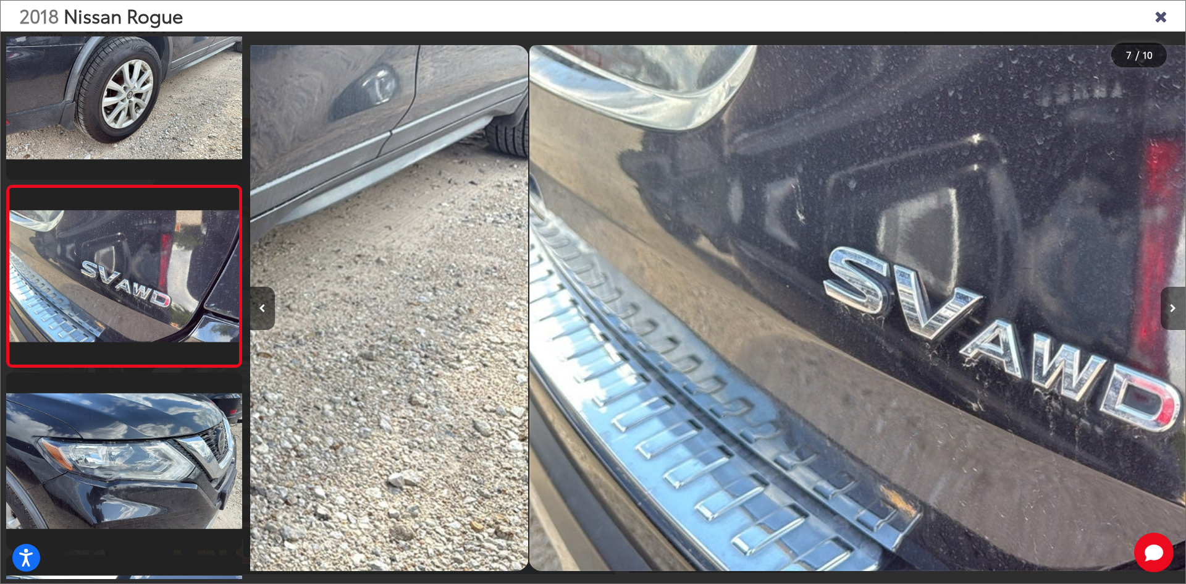
scroll to position [947, 0]
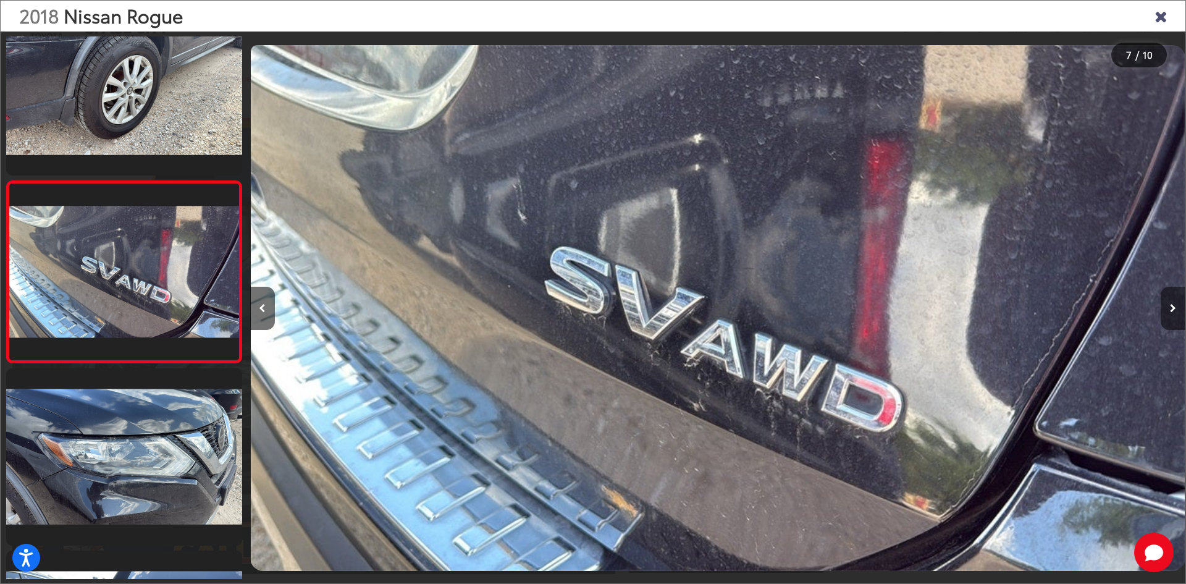
click at [1170, 301] on button "Next image" at bounding box center [1173, 308] width 25 height 43
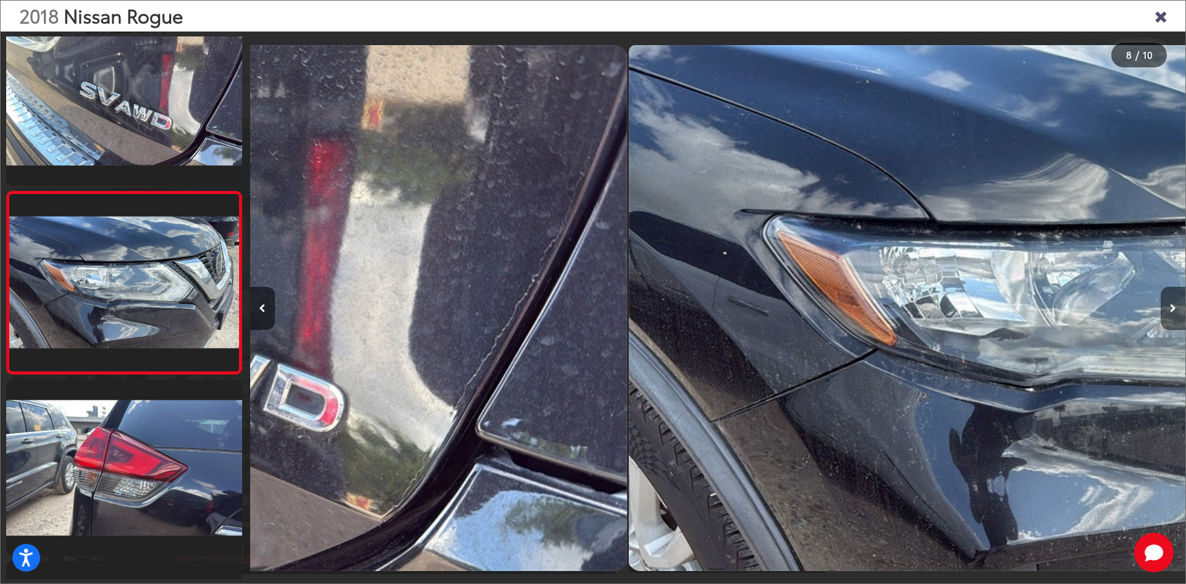
scroll to position [1129, 0]
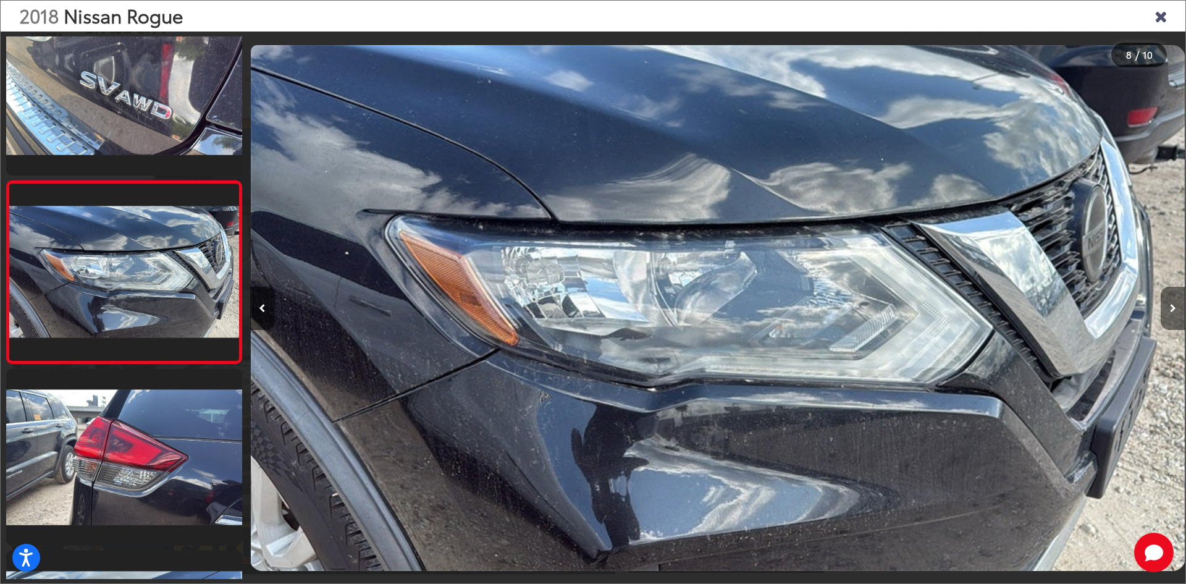
click at [1170, 301] on button "Next image" at bounding box center [1173, 308] width 25 height 43
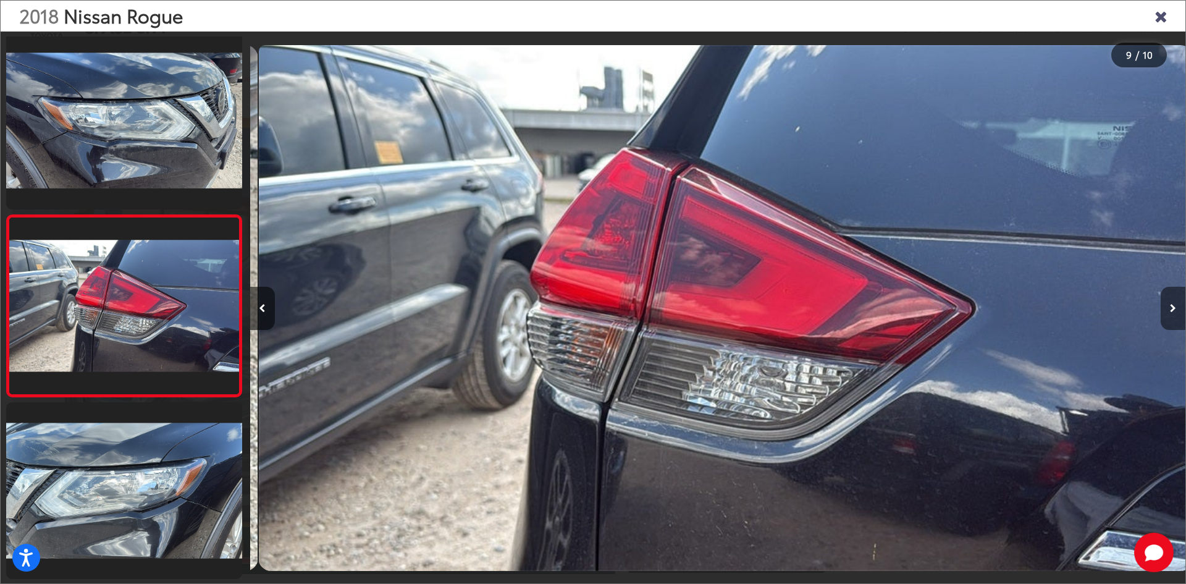
scroll to position [0, 7486]
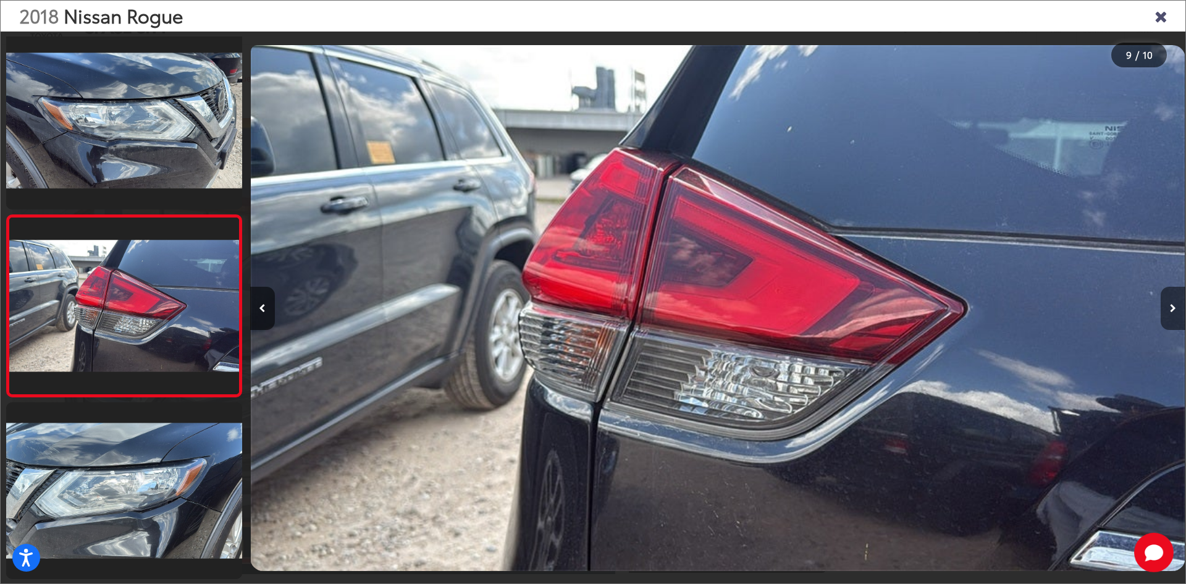
click at [1170, 300] on button "Next image" at bounding box center [1173, 308] width 25 height 43
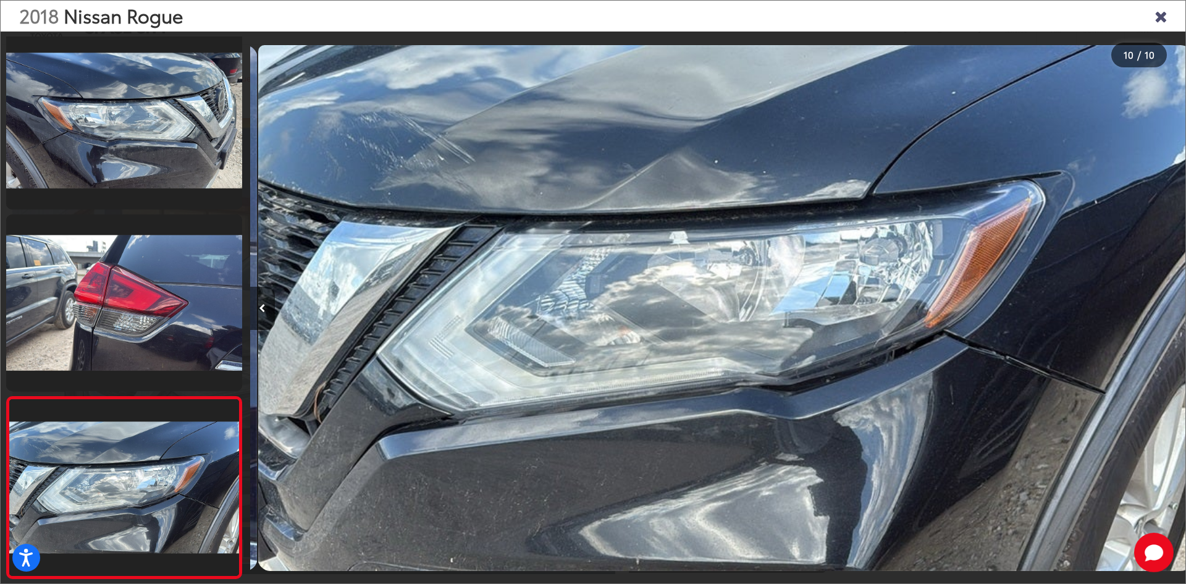
scroll to position [0, 8422]
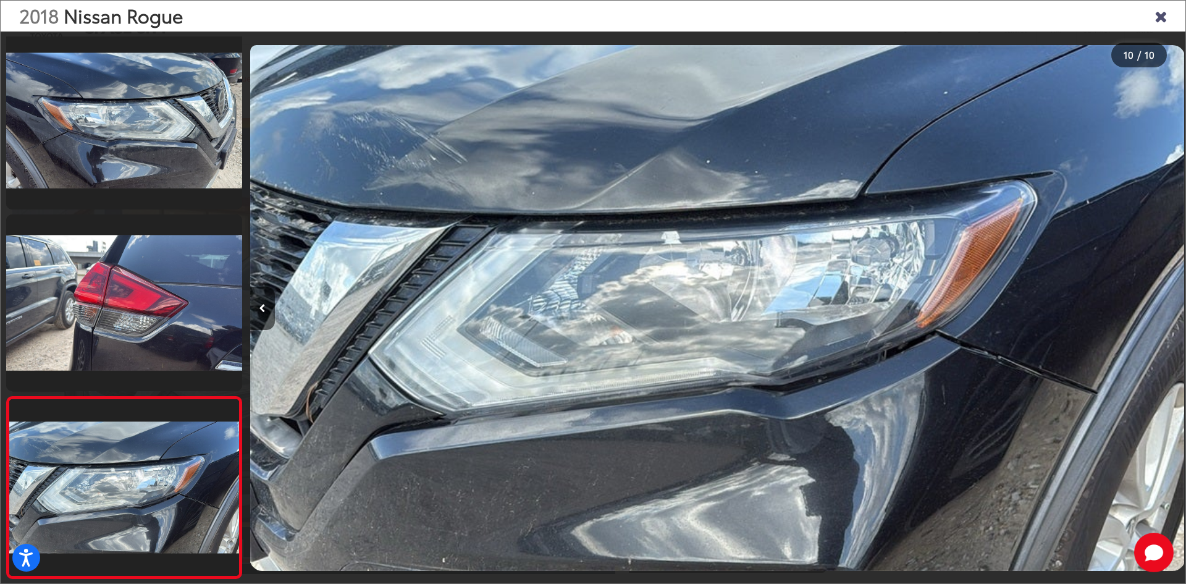
click at [1170, 300] on div at bounding box center [1069, 308] width 234 height 553
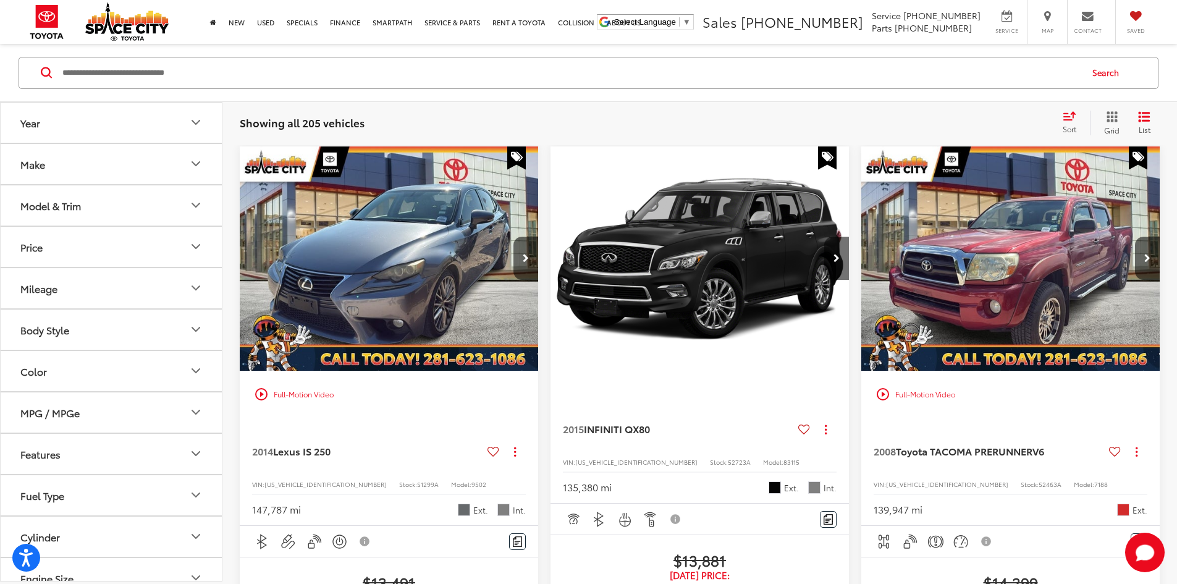
drag, startPoint x: 730, startPoint y: 263, endPoint x: 794, endPoint y: 187, distance: 99.6
click at [861, 187] on img "2008 Toyota TACOMA PRERUNNER PreRunner V6 0" at bounding box center [1011, 259] width 300 height 226
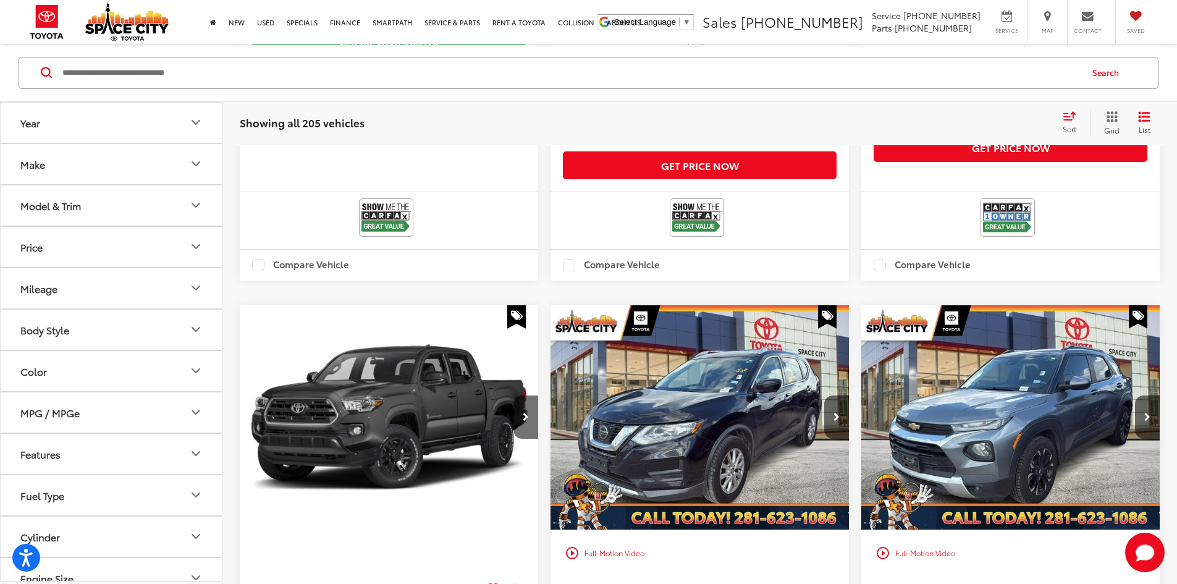
scroll to position [1416, 0]
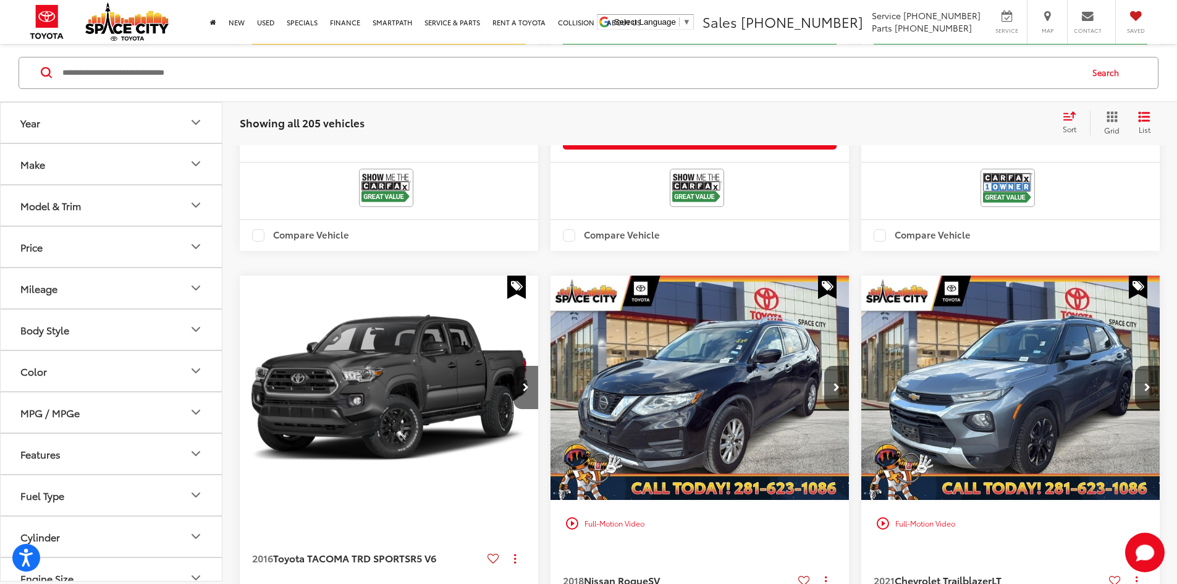
click at [861, 369] on img "2021 Chevrolet Trailblazer LT 0" at bounding box center [1011, 389] width 300 height 226
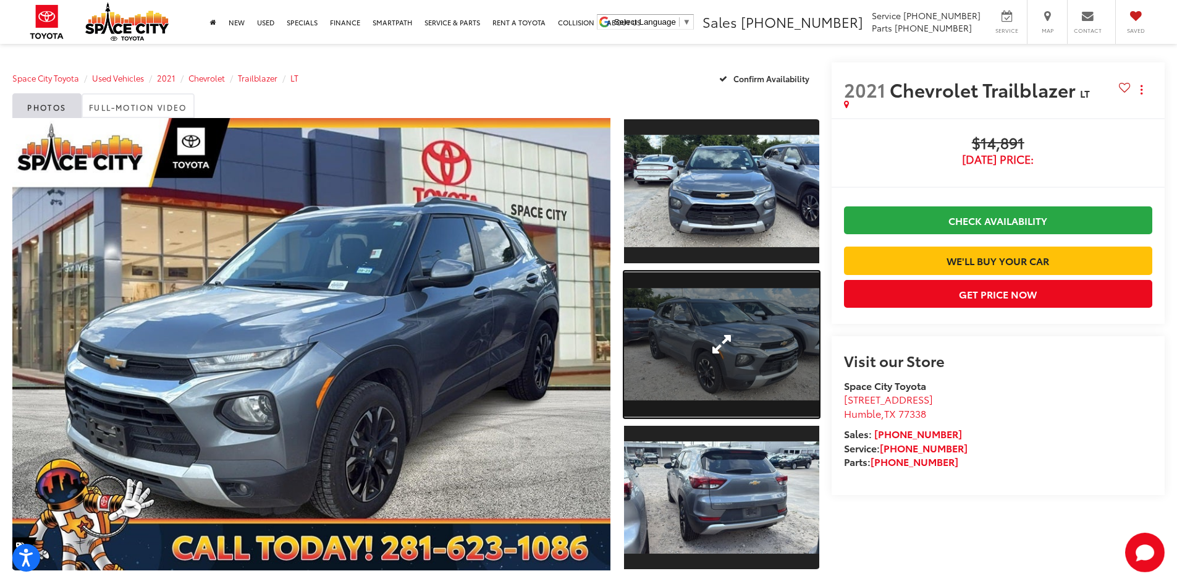
click at [665, 361] on link "Expand Photo 2" at bounding box center [721, 344] width 195 height 146
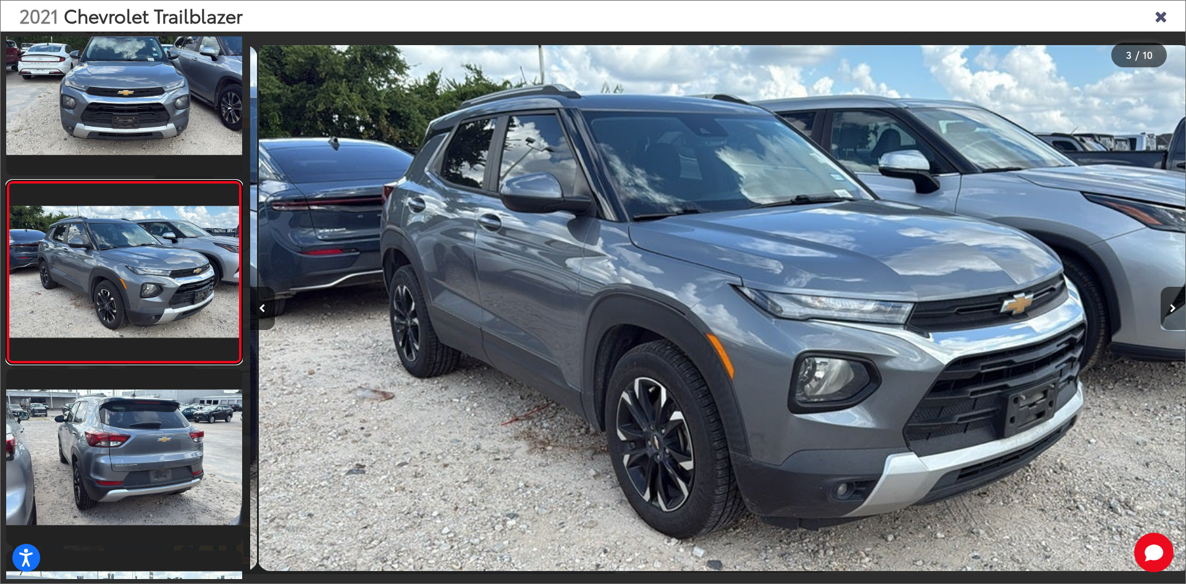
scroll to position [0, 1872]
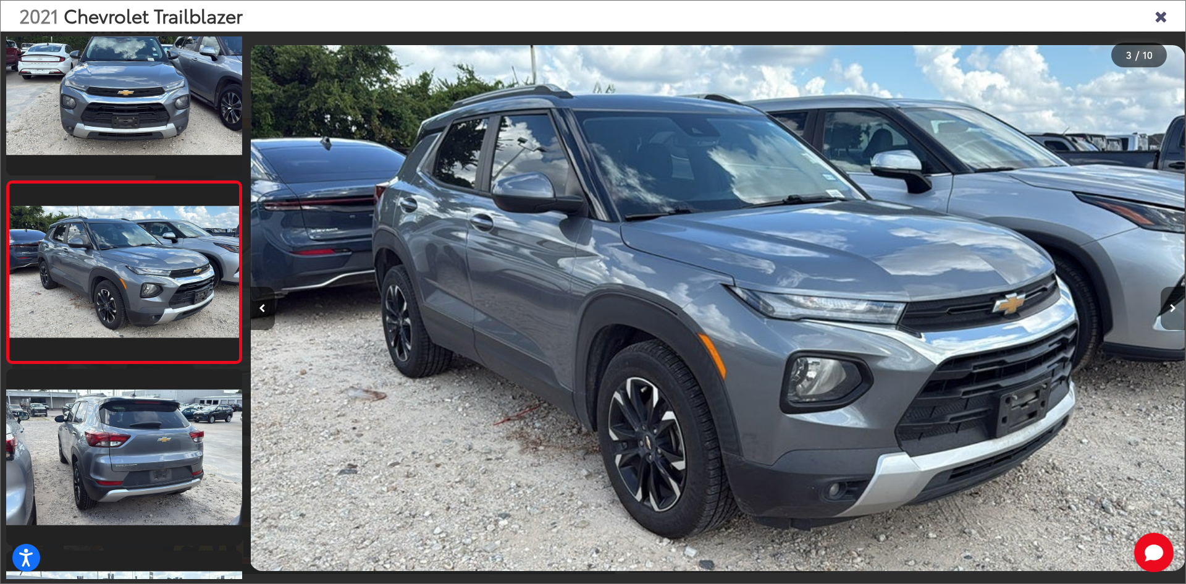
click at [1177, 310] on button "Next image" at bounding box center [1173, 308] width 25 height 43
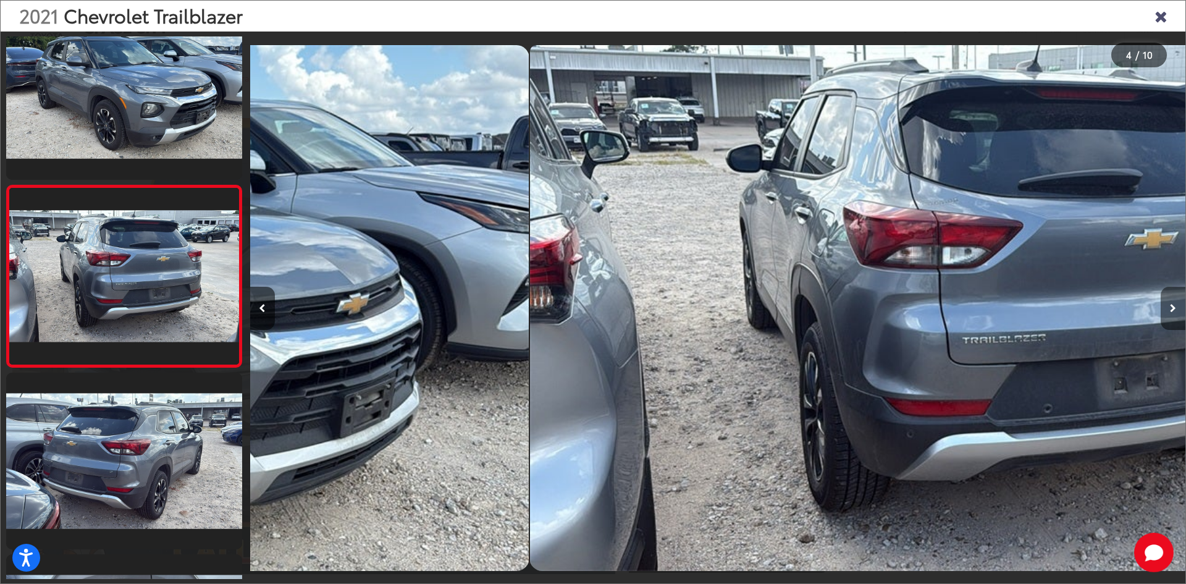
scroll to position [402, 0]
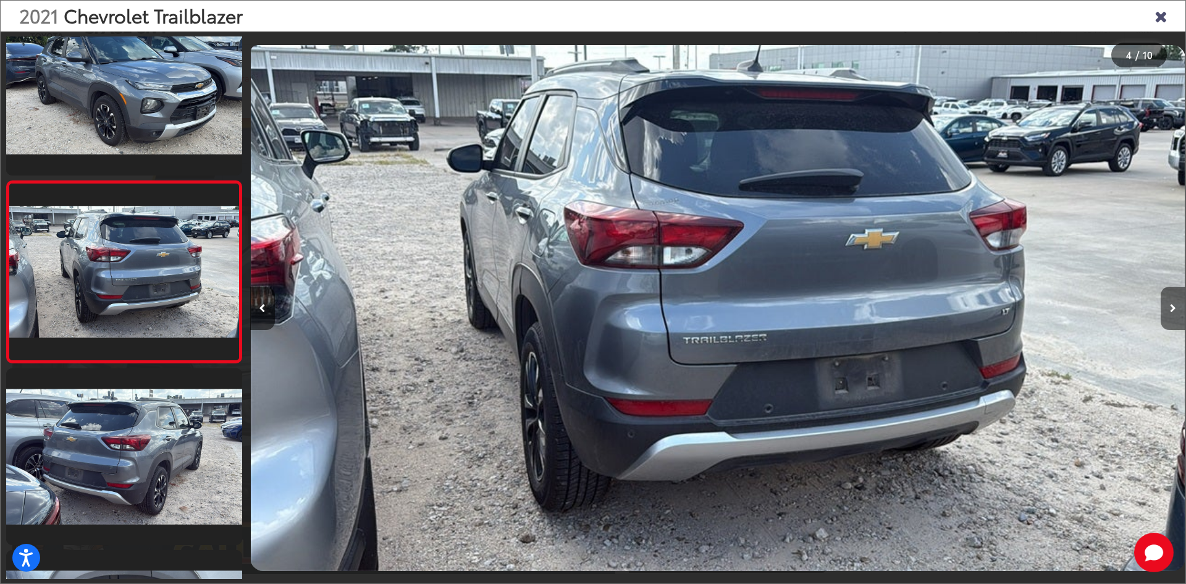
click at [1177, 310] on button "Next image" at bounding box center [1173, 308] width 25 height 43
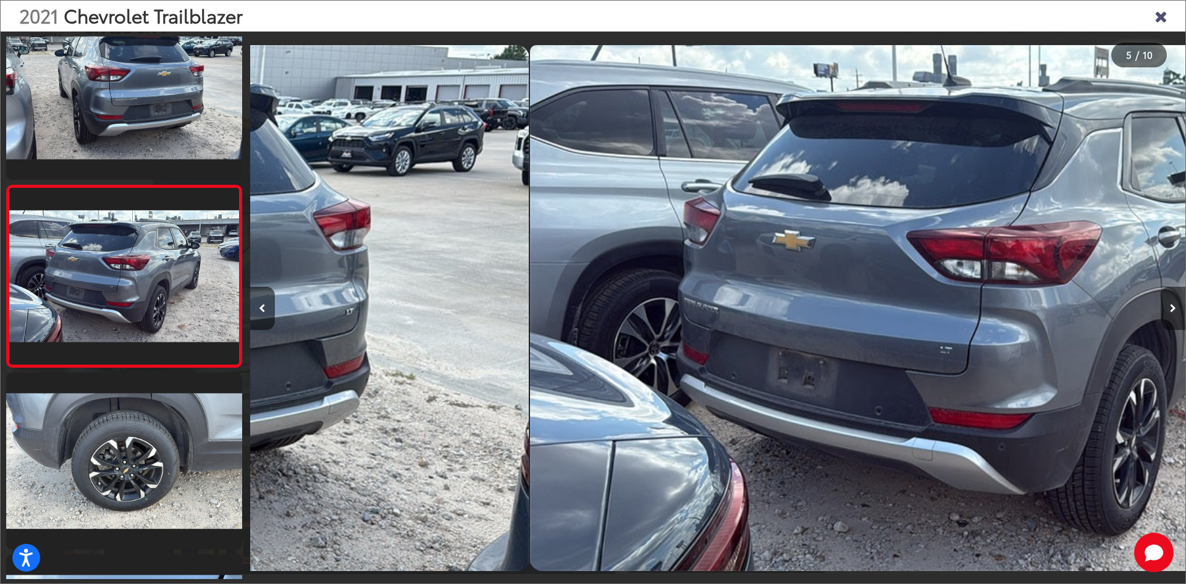
scroll to position [584, 0]
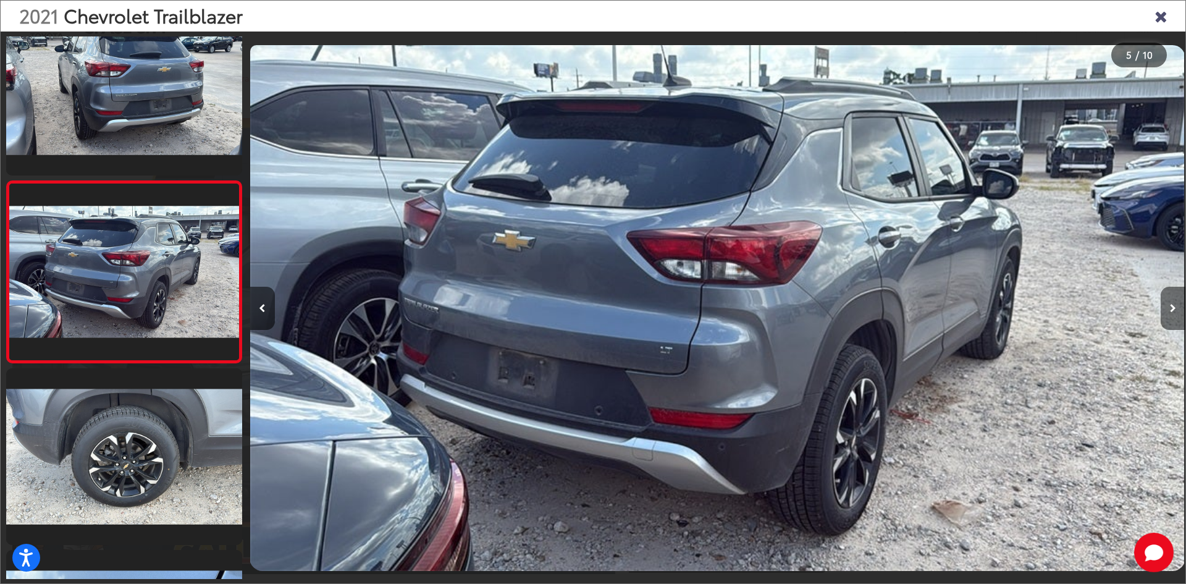
click at [1177, 310] on button "Next image" at bounding box center [1173, 308] width 25 height 43
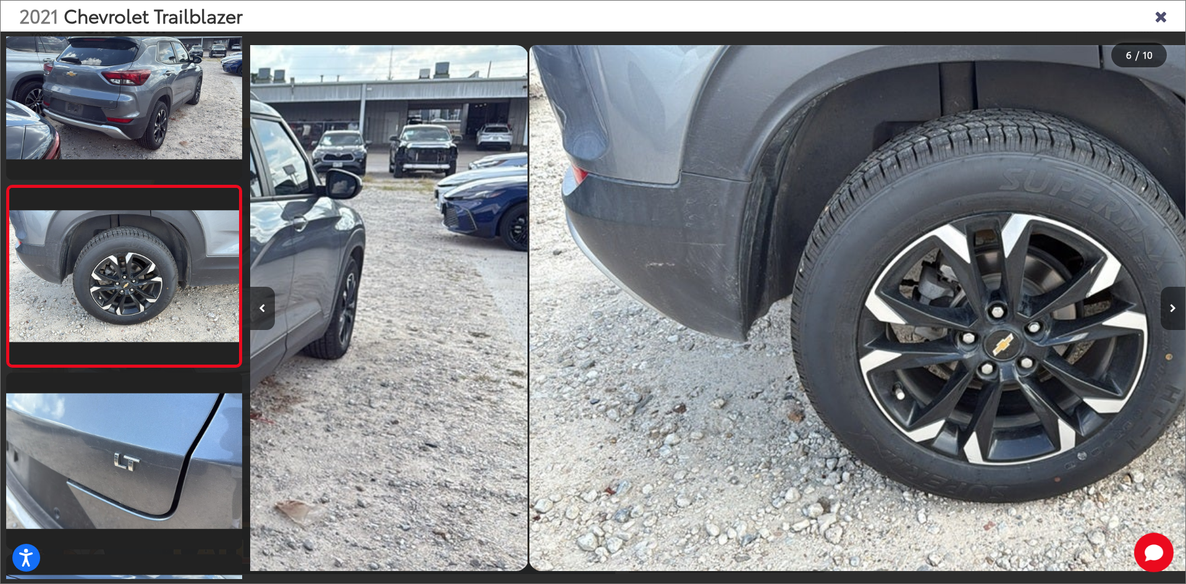
scroll to position [766, 0]
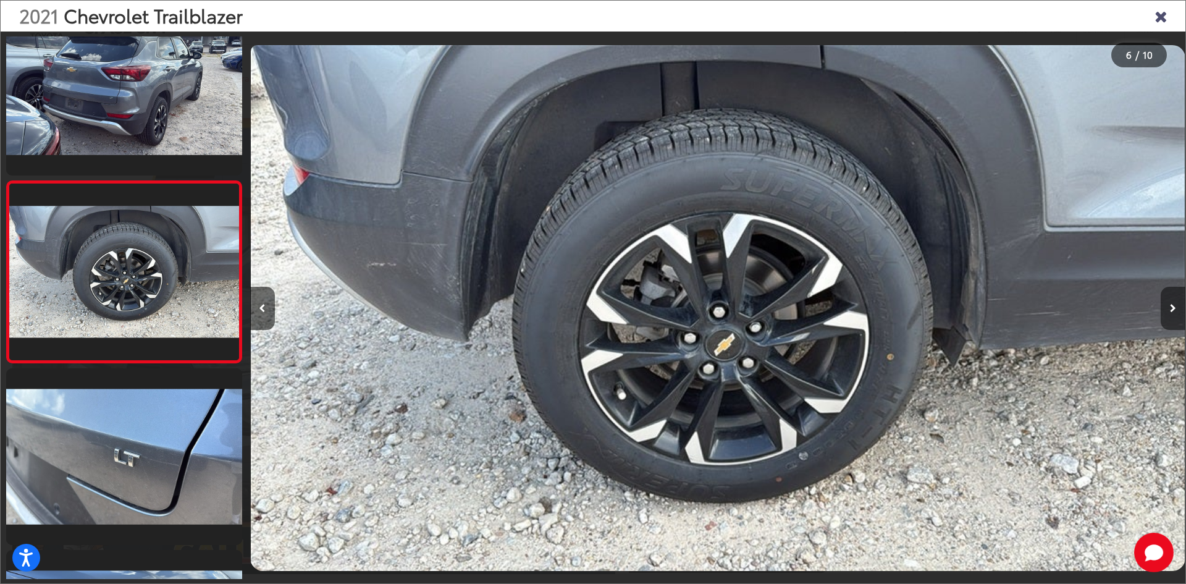
click at [1177, 311] on button "Next image" at bounding box center [1173, 308] width 25 height 43
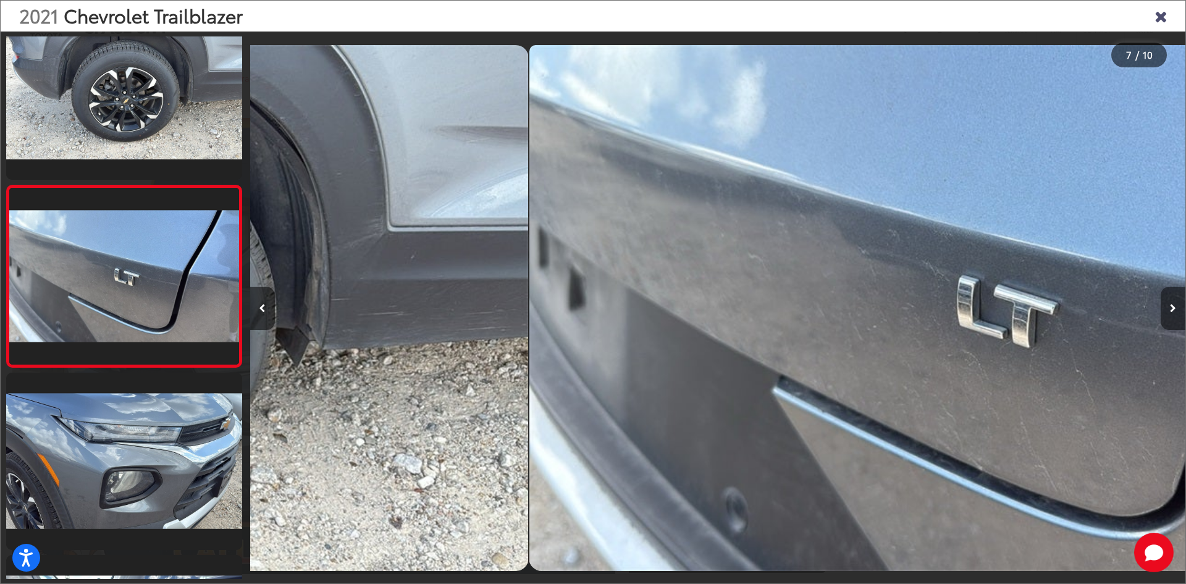
scroll to position [947, 0]
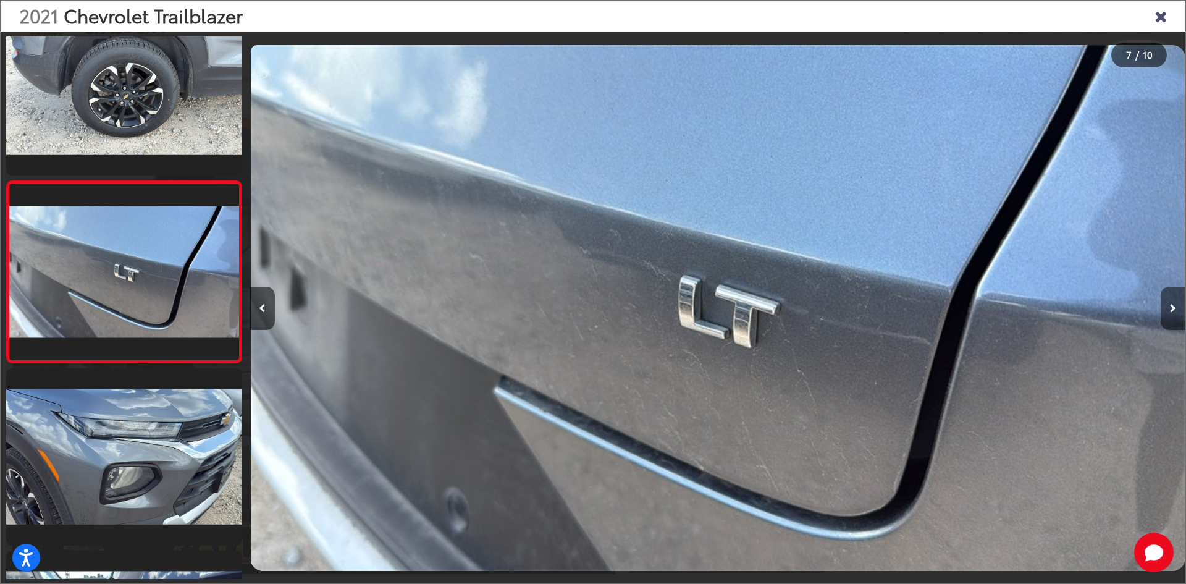
click at [1177, 311] on button "Next image" at bounding box center [1173, 308] width 25 height 43
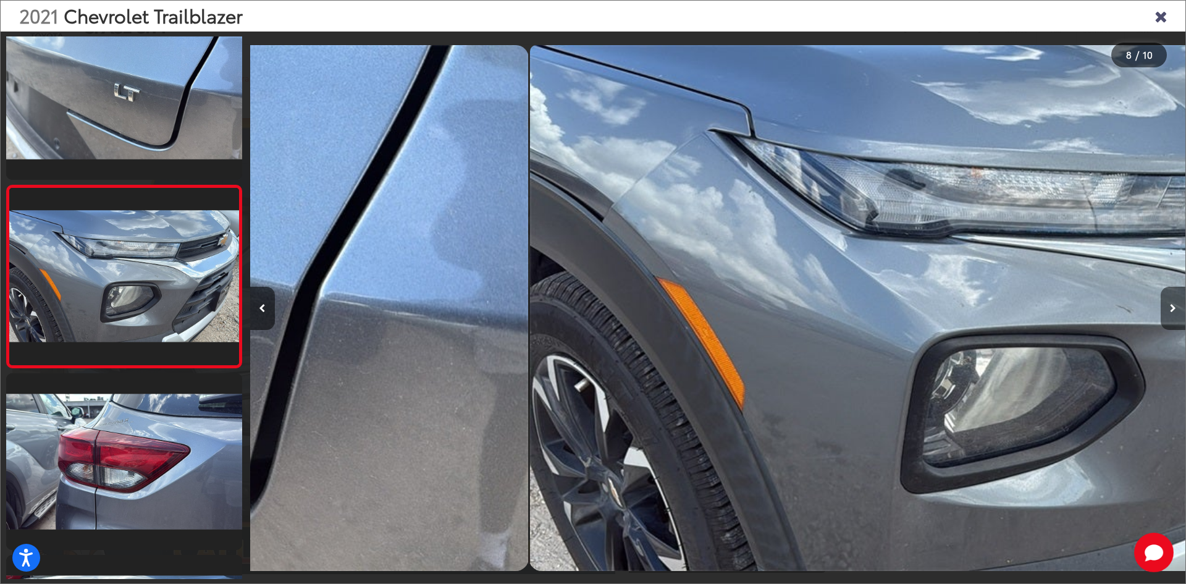
scroll to position [1129, 0]
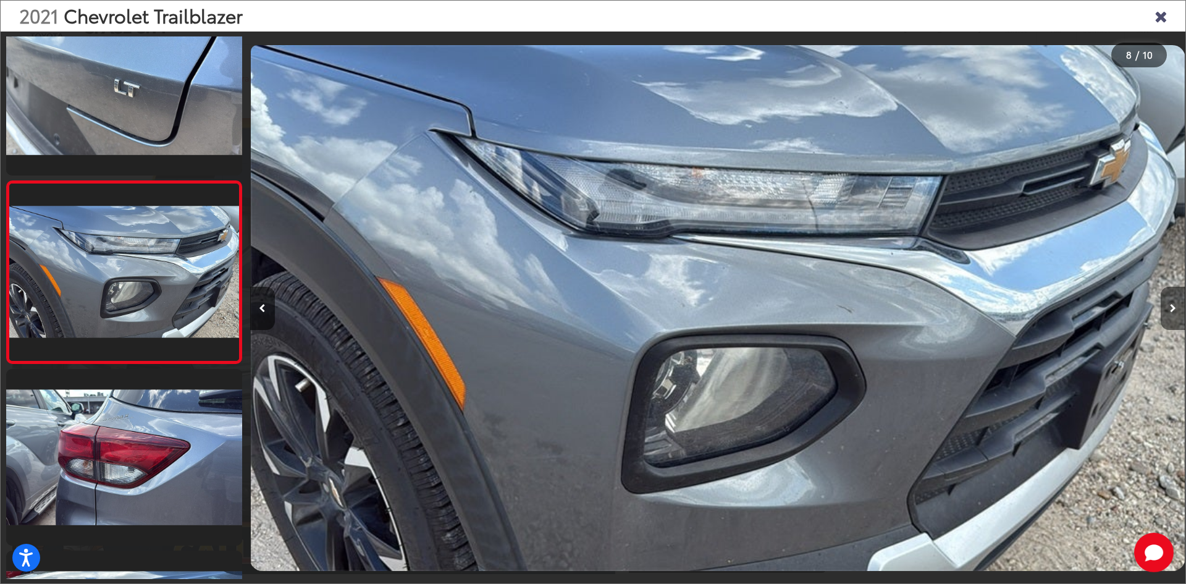
click at [1177, 311] on button "Next image" at bounding box center [1173, 308] width 25 height 43
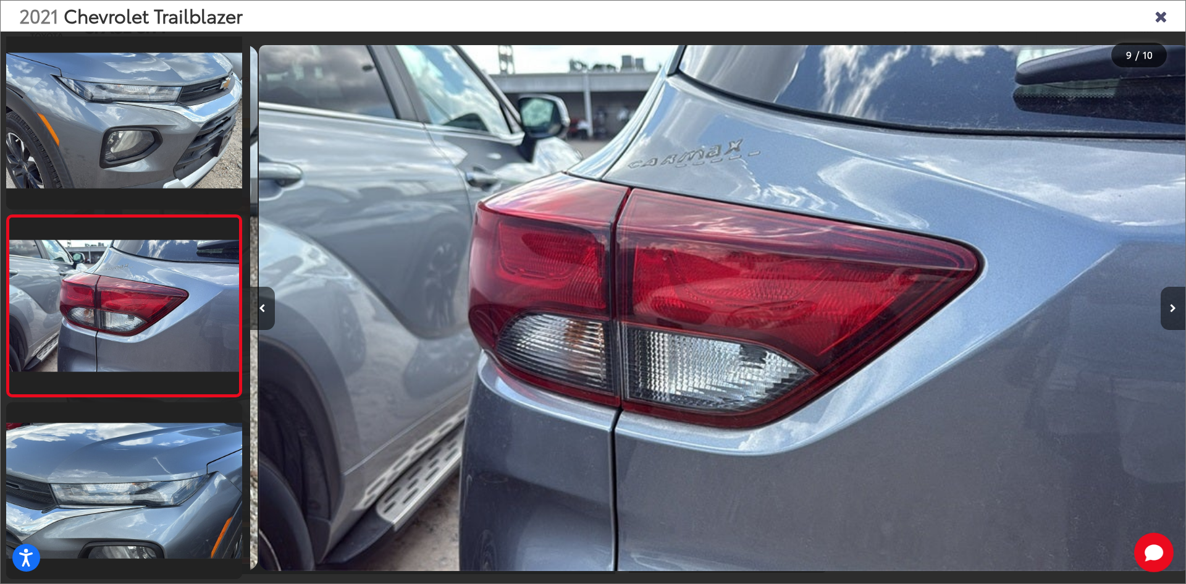
scroll to position [0, 7486]
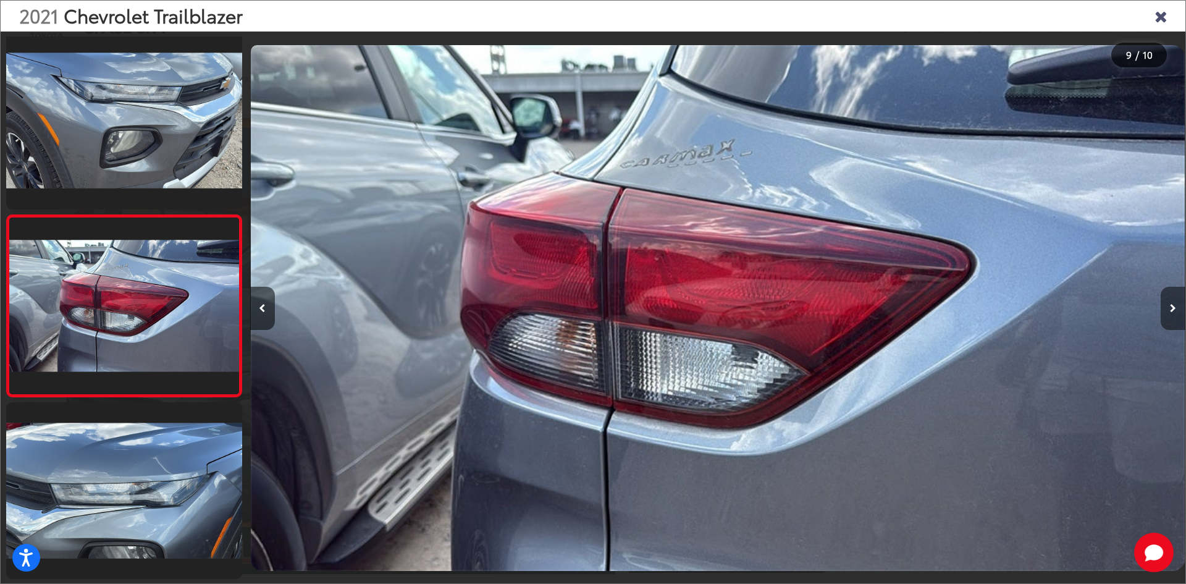
click at [1177, 311] on button "Next image" at bounding box center [1173, 308] width 25 height 43
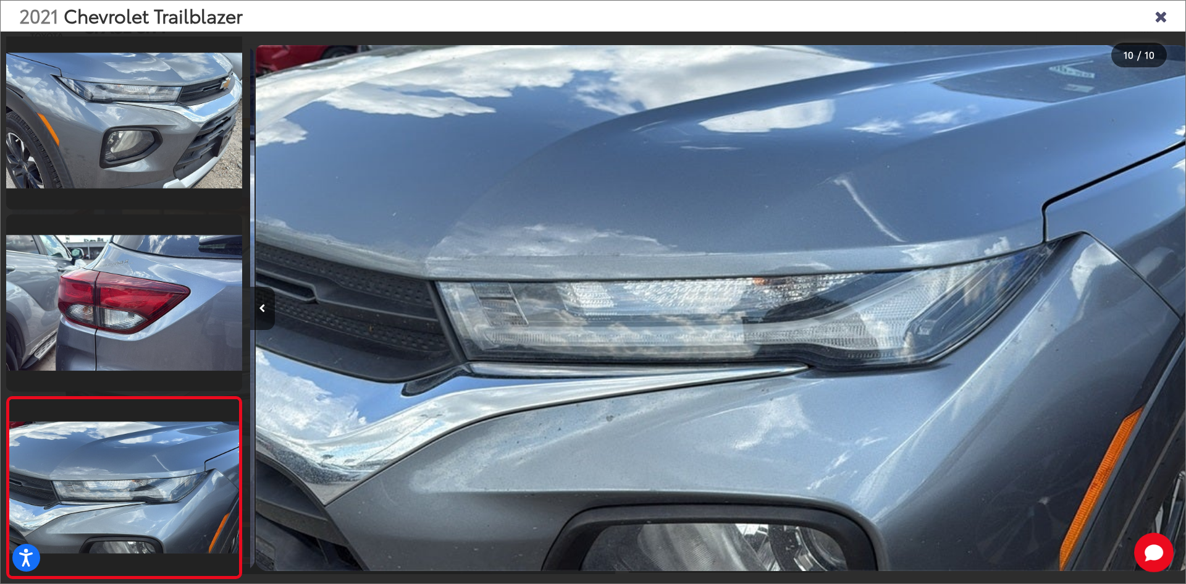
scroll to position [0, 8422]
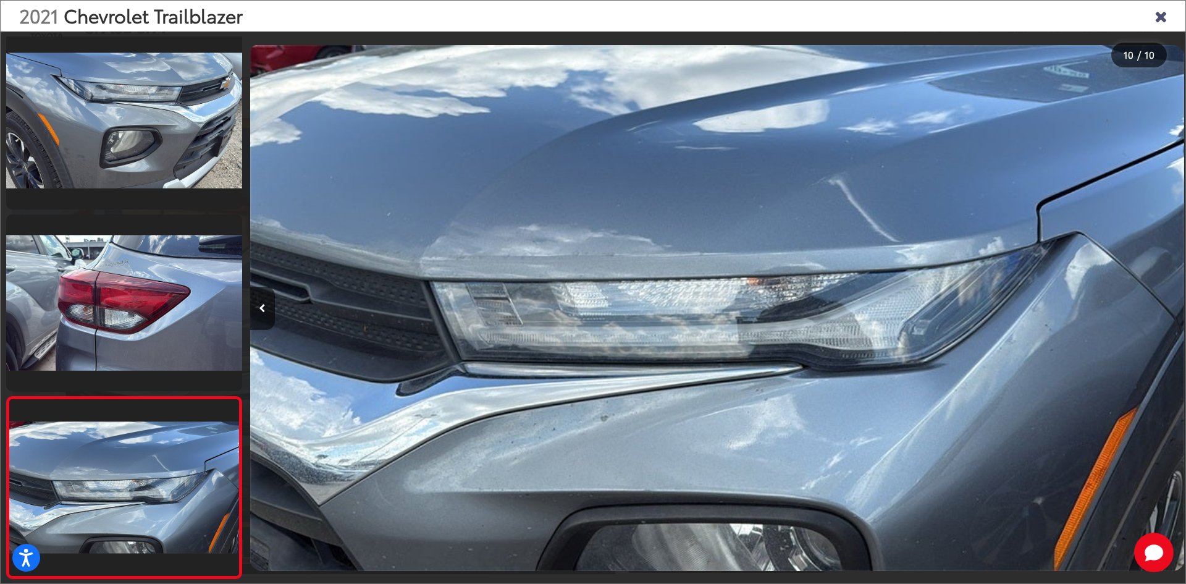
click at [1177, 311] on div at bounding box center [1069, 308] width 234 height 553
click at [264, 310] on icon "Previous image" at bounding box center [262, 308] width 7 height 9
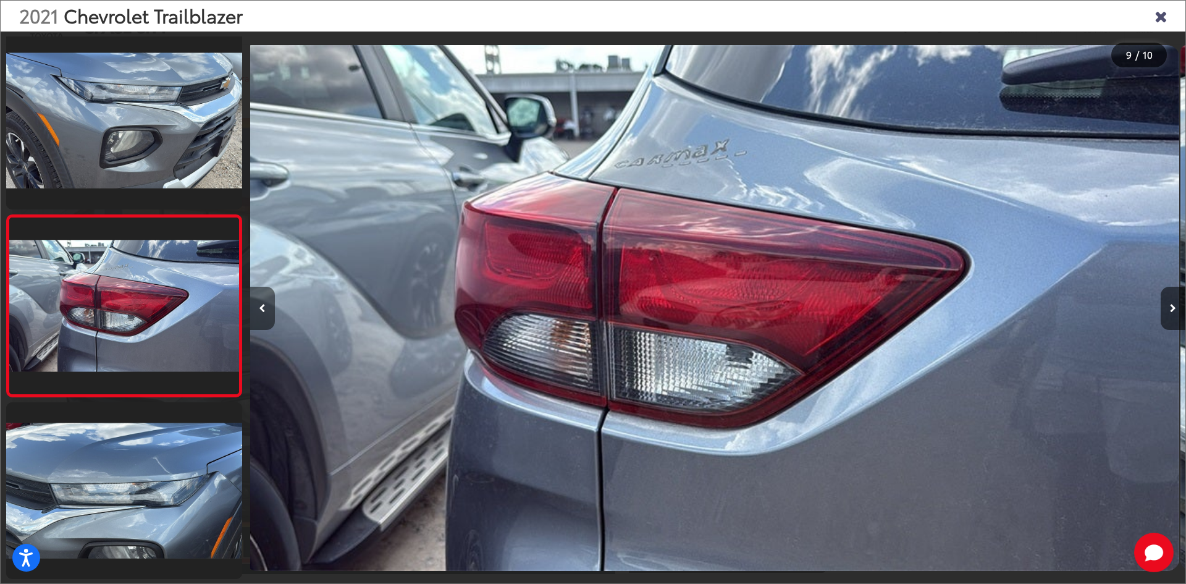
scroll to position [0, 0]
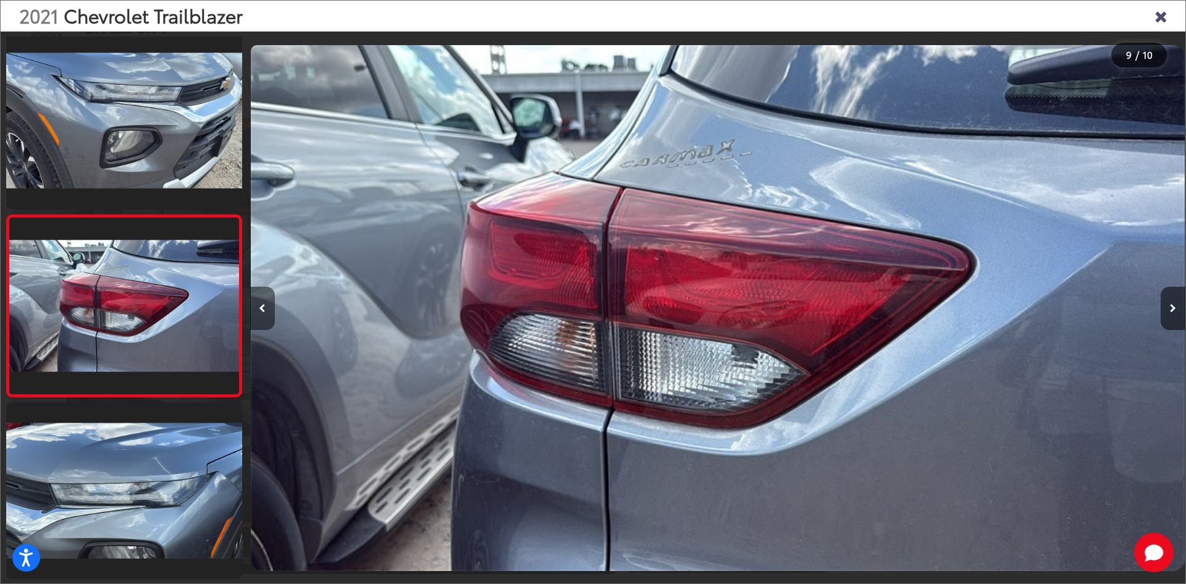
click at [264, 309] on icon "Previous image" at bounding box center [262, 308] width 7 height 9
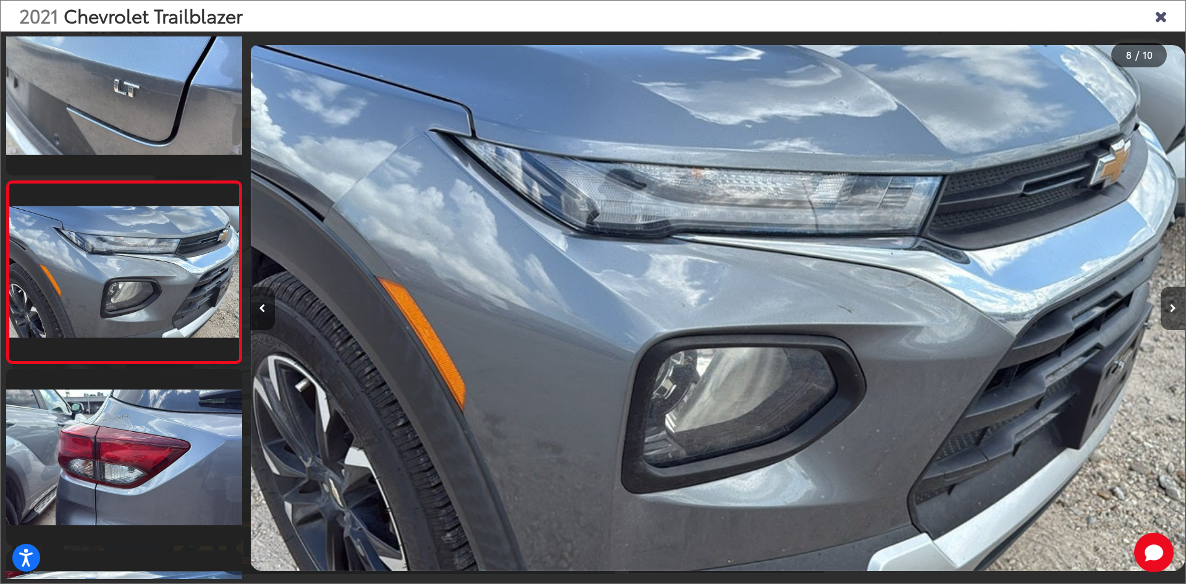
click at [266, 309] on button "Previous image" at bounding box center [262, 308] width 25 height 43
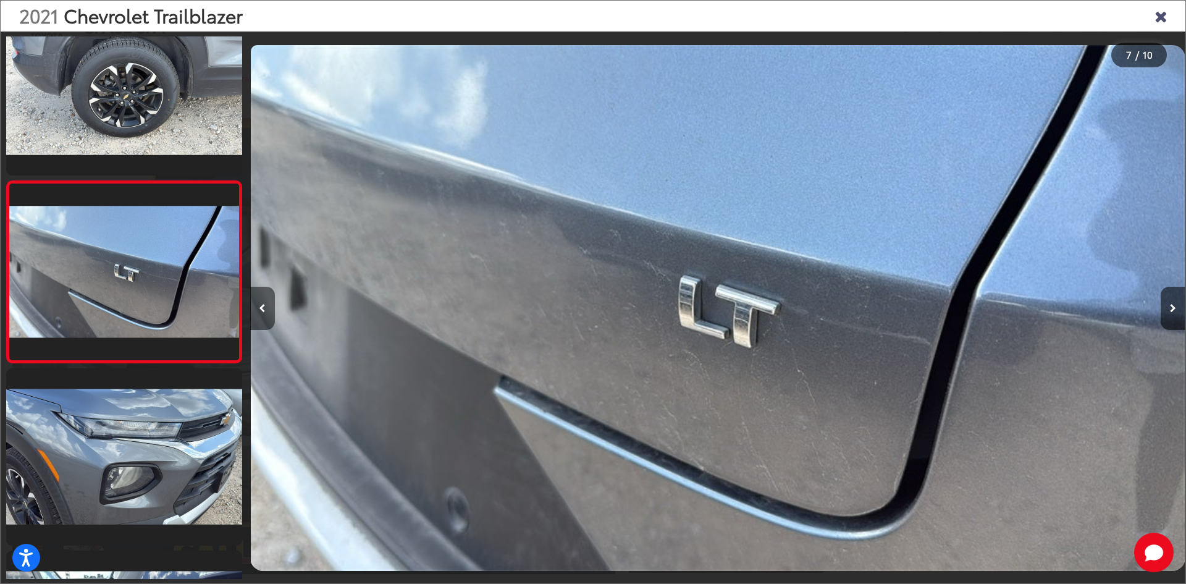
click at [269, 310] on button "Previous image" at bounding box center [262, 308] width 25 height 43
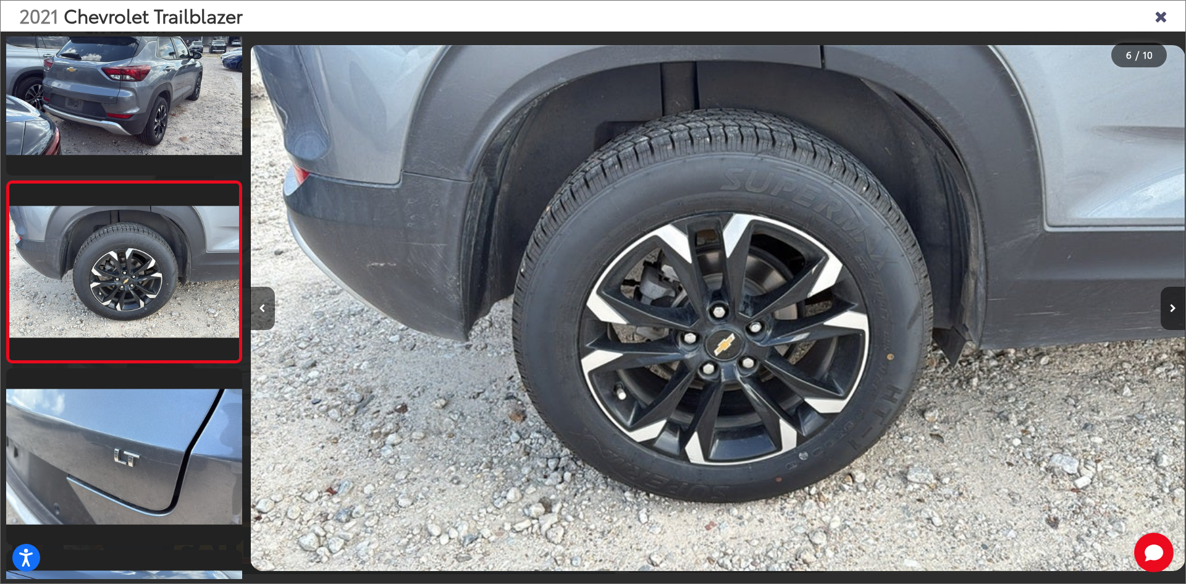
click at [1165, 23] on icon "Close gallery" at bounding box center [1161, 15] width 12 height 16
